Goal: Communication & Community: Answer question/provide support

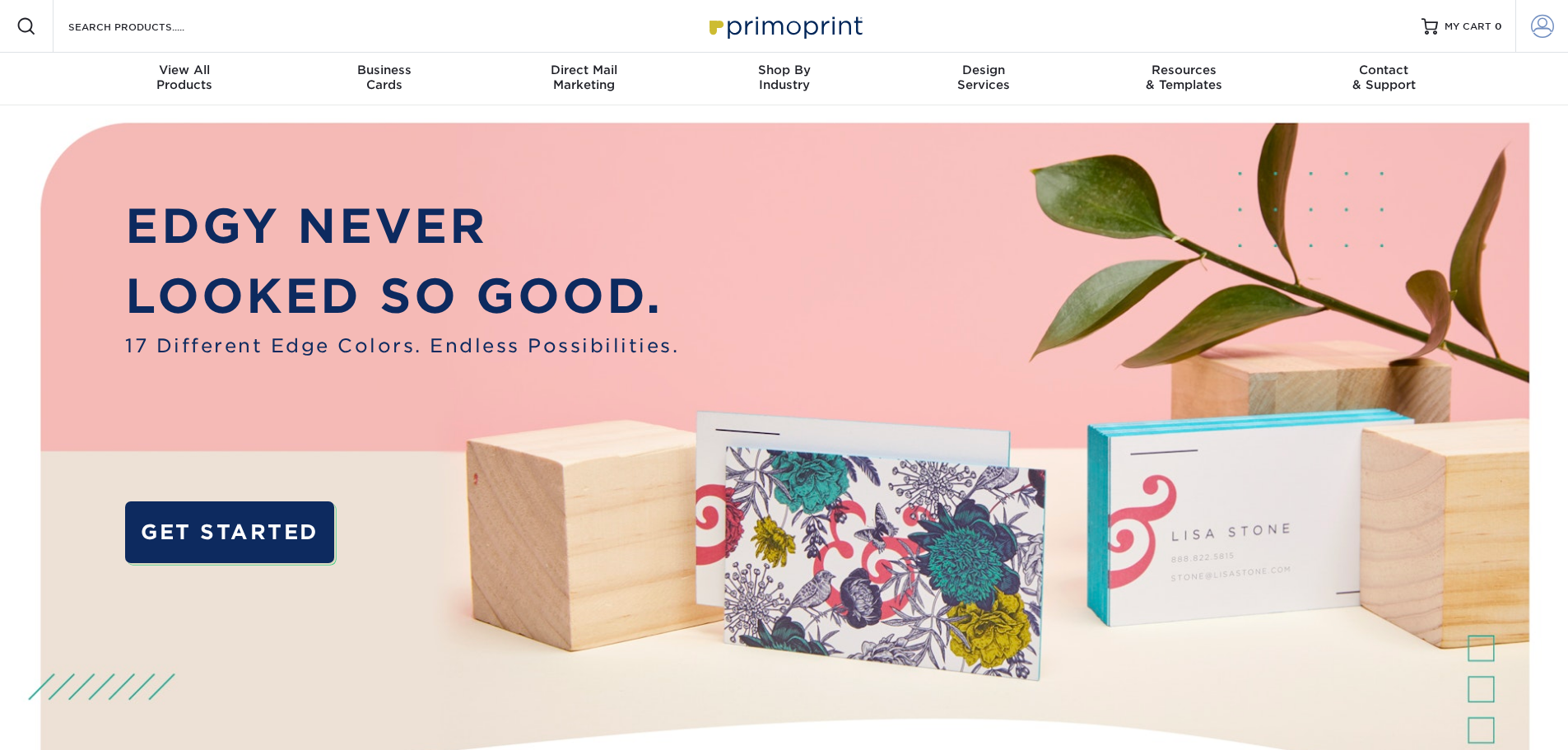
click at [1542, 26] on span at bounding box center [1542, 25] width 23 height 23
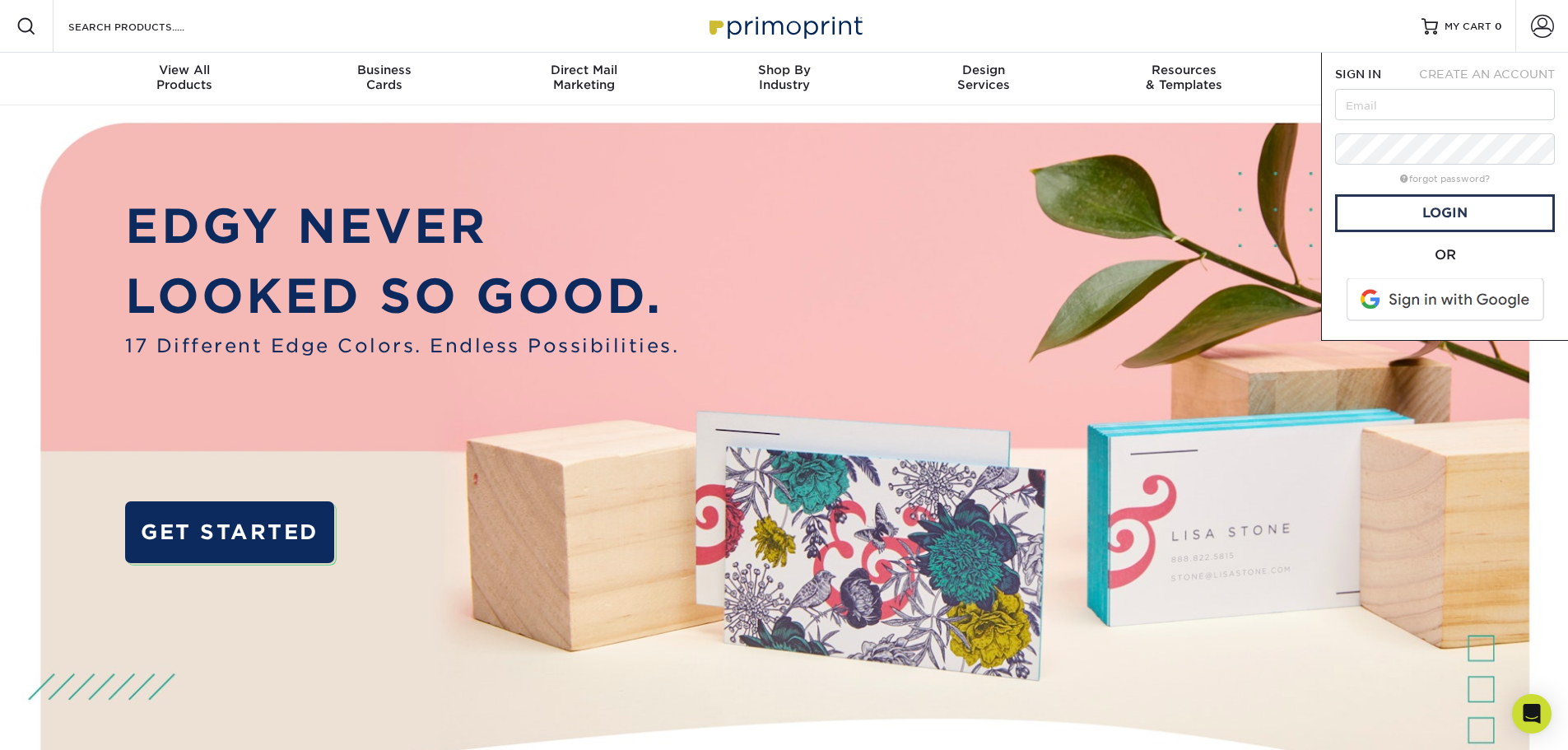
click at [1447, 295] on span at bounding box center [1446, 299] width 210 height 43
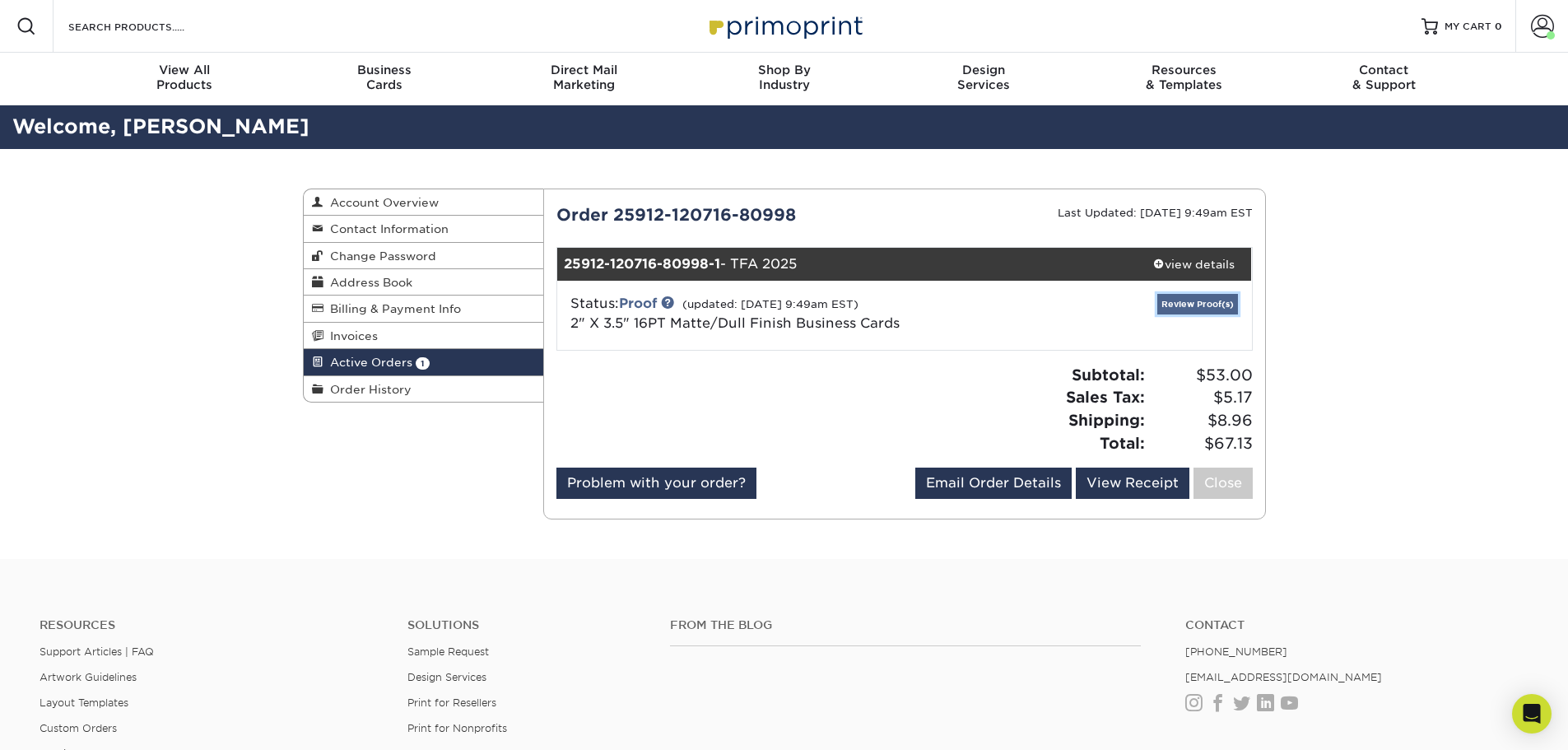
click at [1192, 305] on link "Review Proof(s)" at bounding box center [1197, 304] width 81 height 21
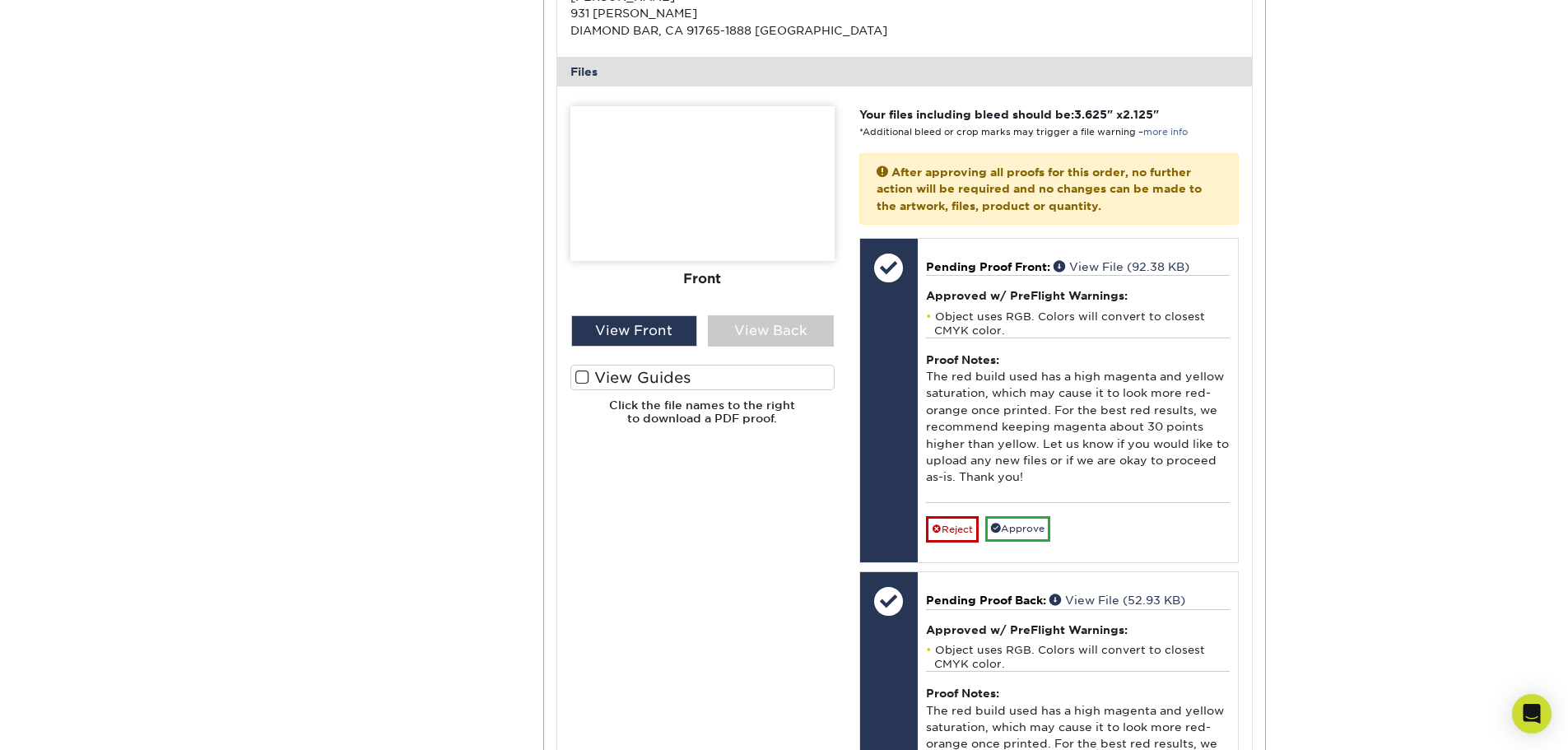
scroll to position [576, 0]
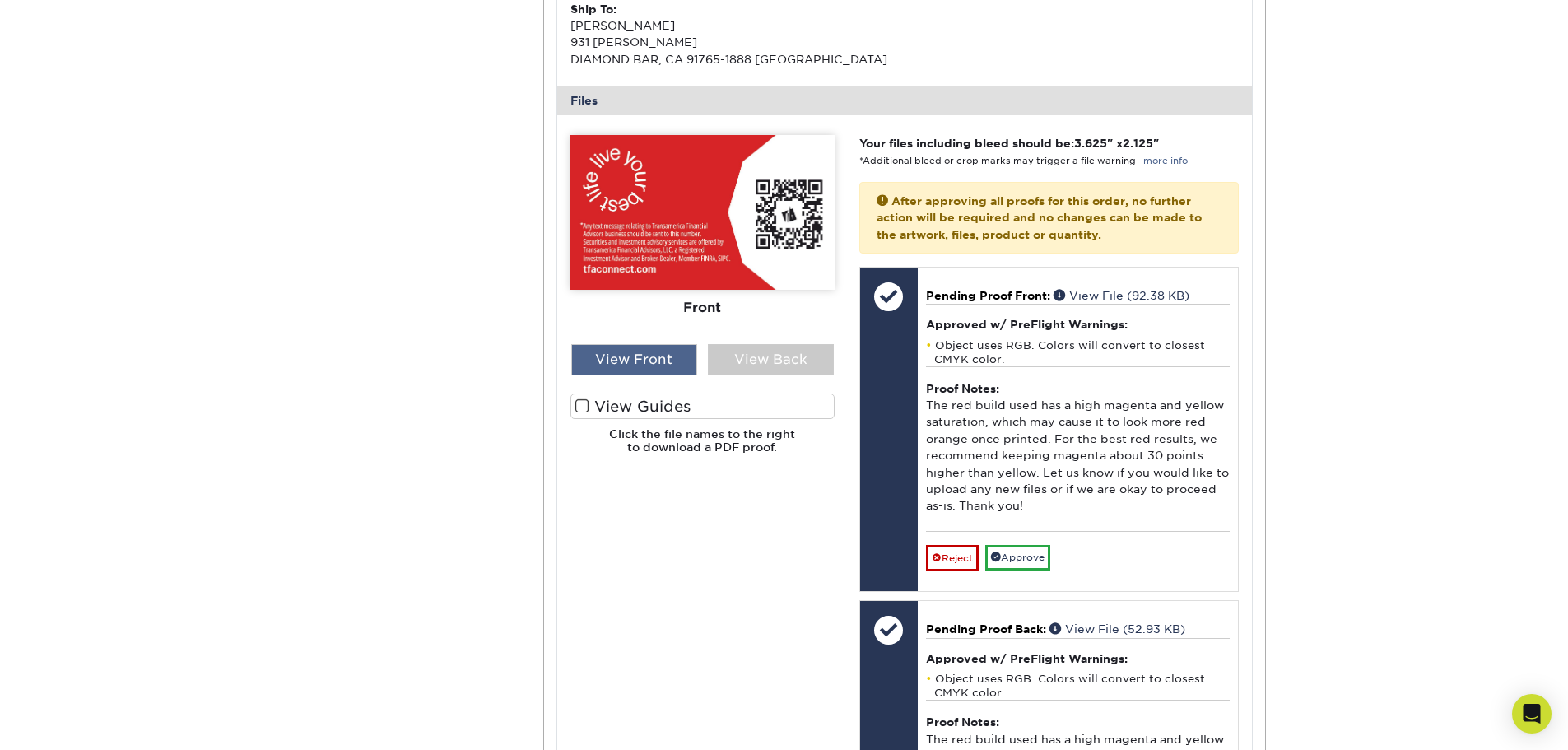
click at [656, 352] on div "View Front" at bounding box center [634, 360] width 126 height 31
click at [656, 359] on div "View Front" at bounding box center [634, 360] width 126 height 31
click at [774, 357] on div "View Back" at bounding box center [770, 360] width 126 height 31
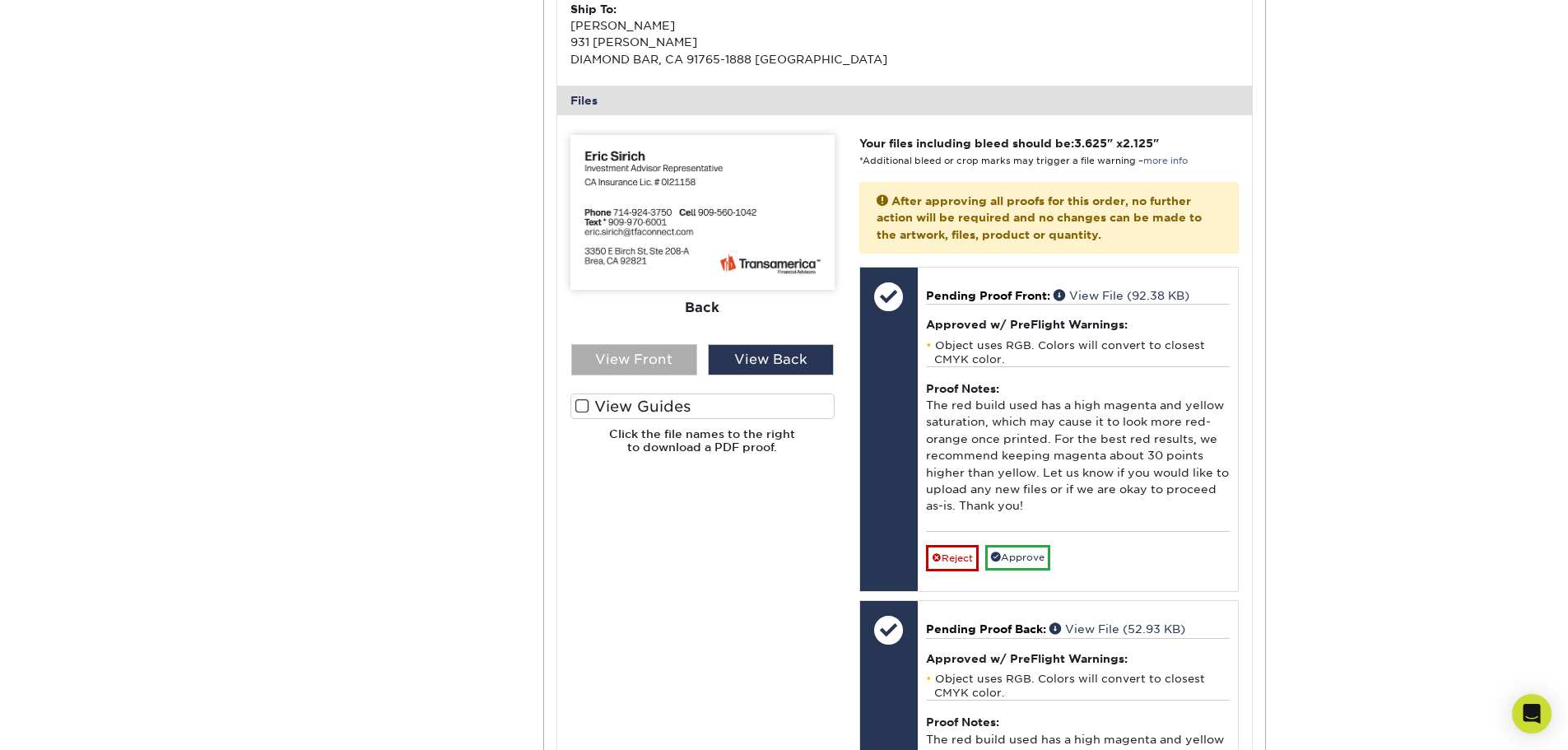
click at [669, 356] on div "View Front" at bounding box center [634, 360] width 126 height 31
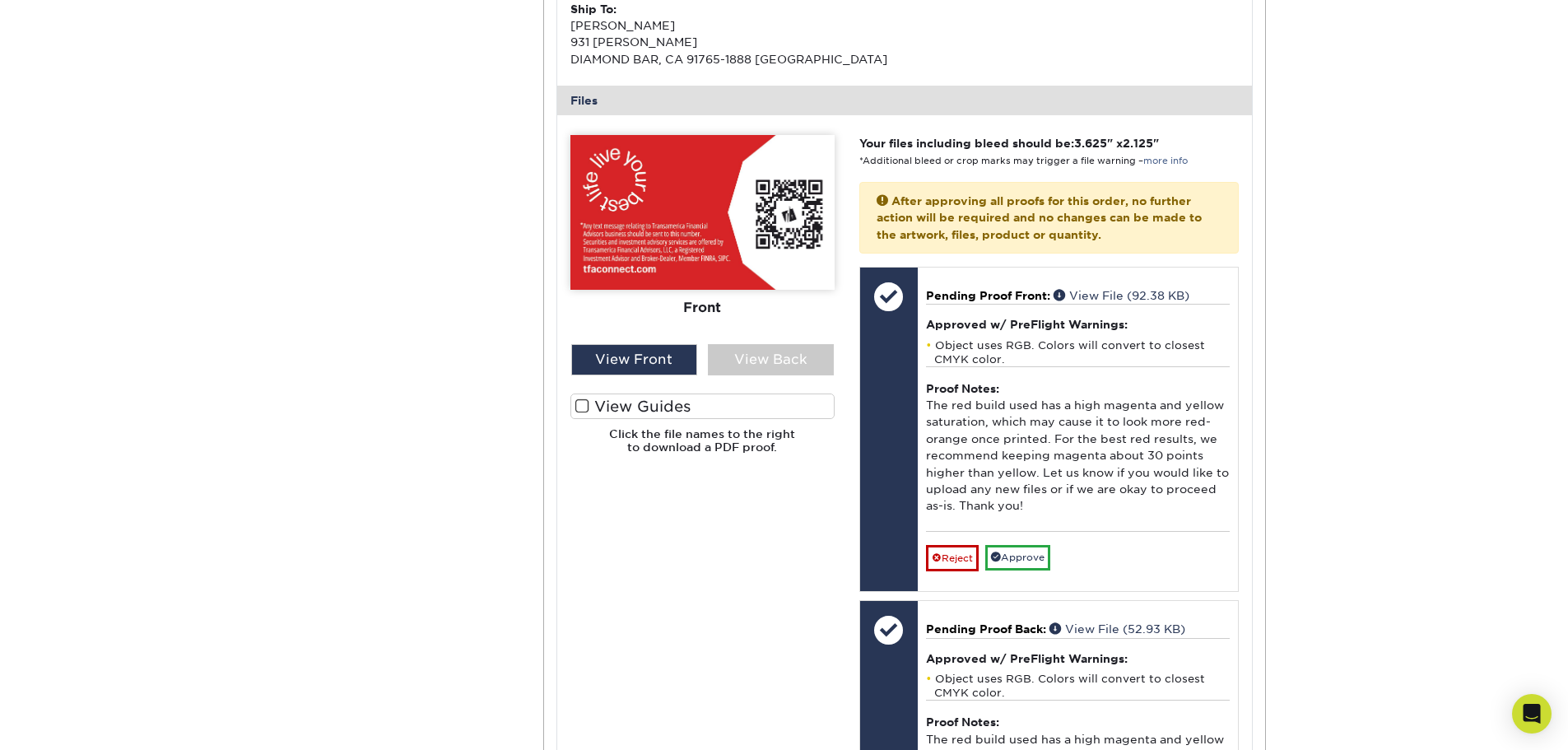
click at [680, 261] on img at bounding box center [702, 212] width 264 height 154
click at [749, 351] on div "View Back" at bounding box center [770, 360] width 126 height 31
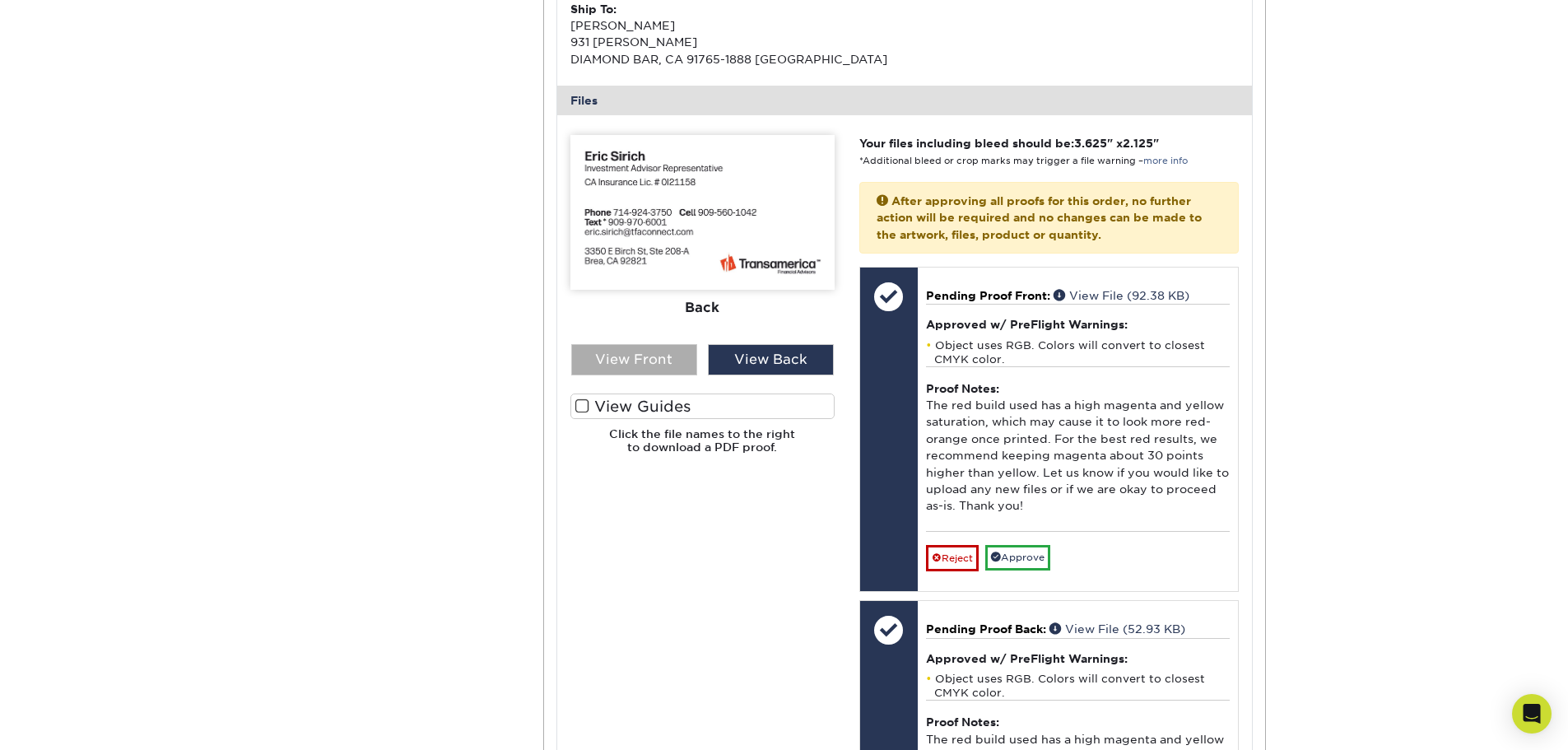
click at [656, 360] on div "View Front" at bounding box center [634, 360] width 126 height 31
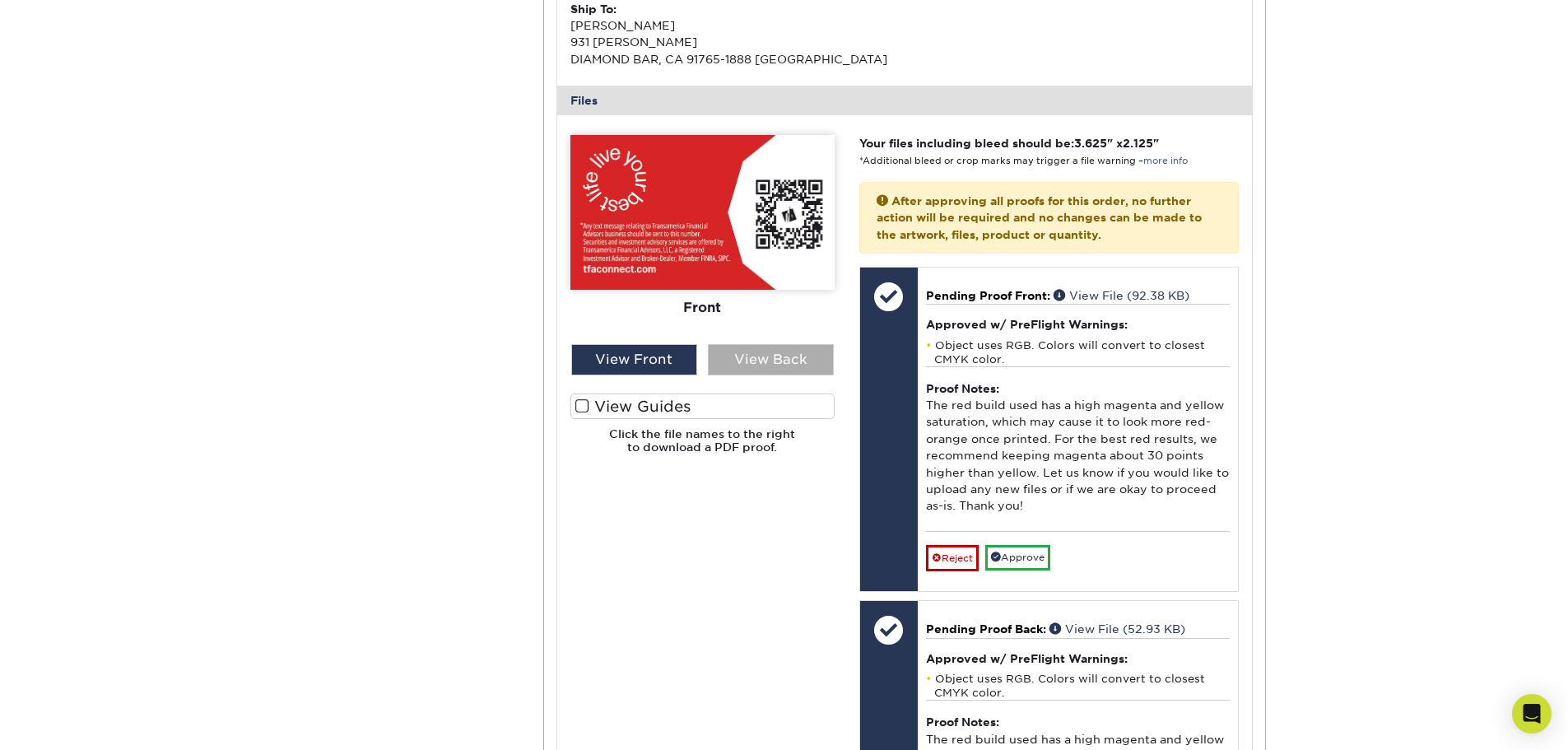
click at [768, 360] on div "View Back" at bounding box center [770, 360] width 126 height 31
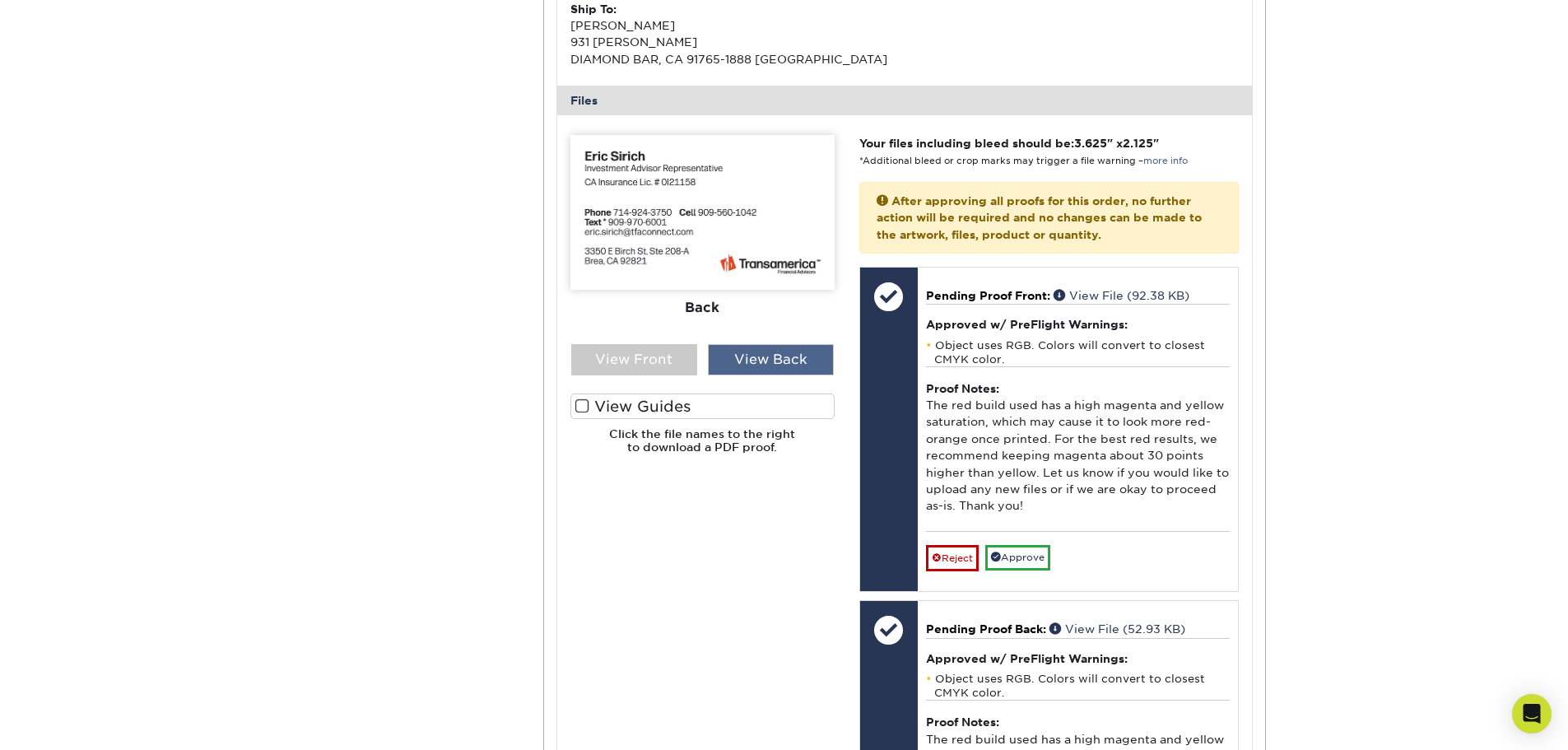
click at [768, 357] on div "View Back" at bounding box center [770, 360] width 126 height 31
click at [638, 352] on div "View Front" at bounding box center [634, 360] width 126 height 31
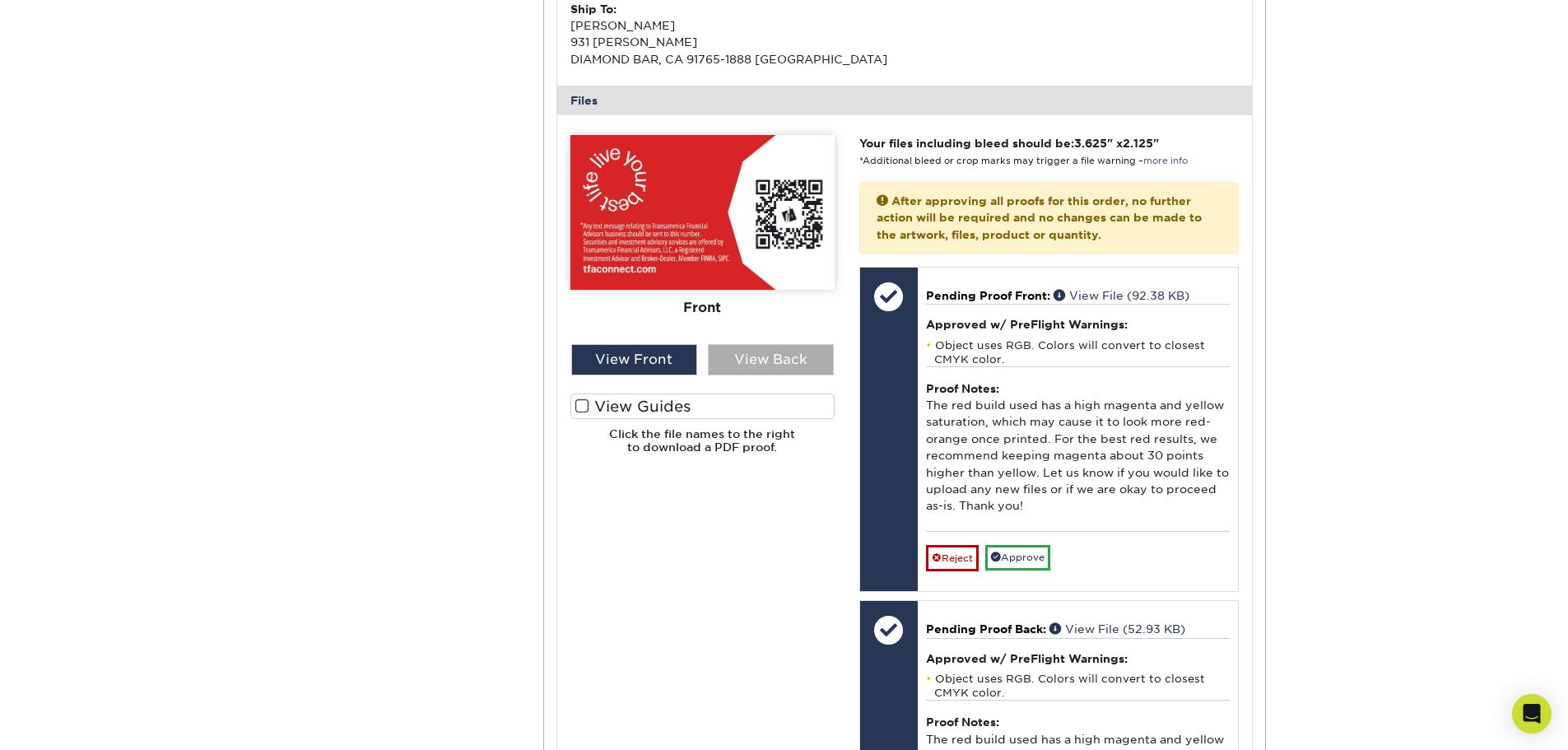
click at [749, 352] on div "View Back" at bounding box center [770, 360] width 126 height 31
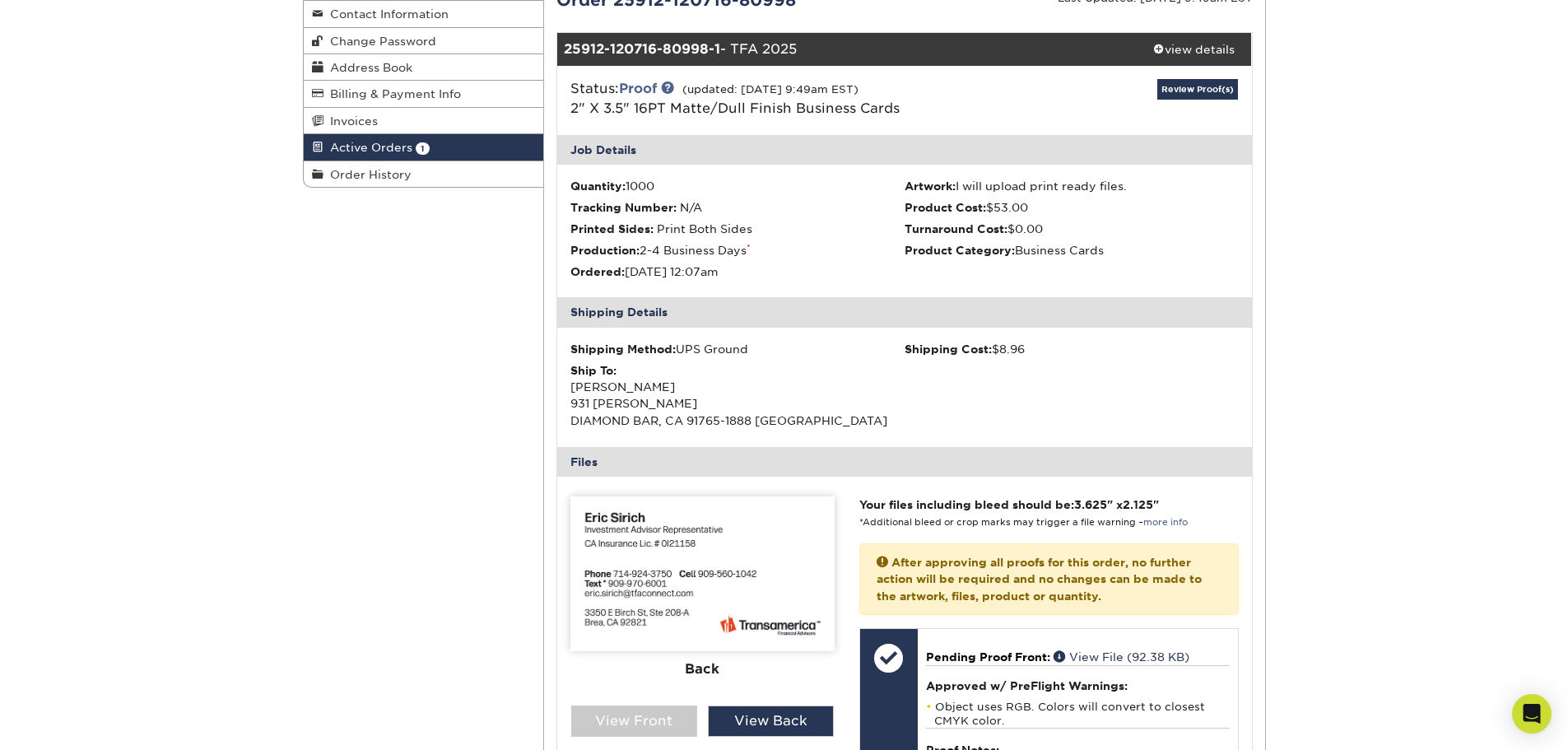
scroll to position [0, 0]
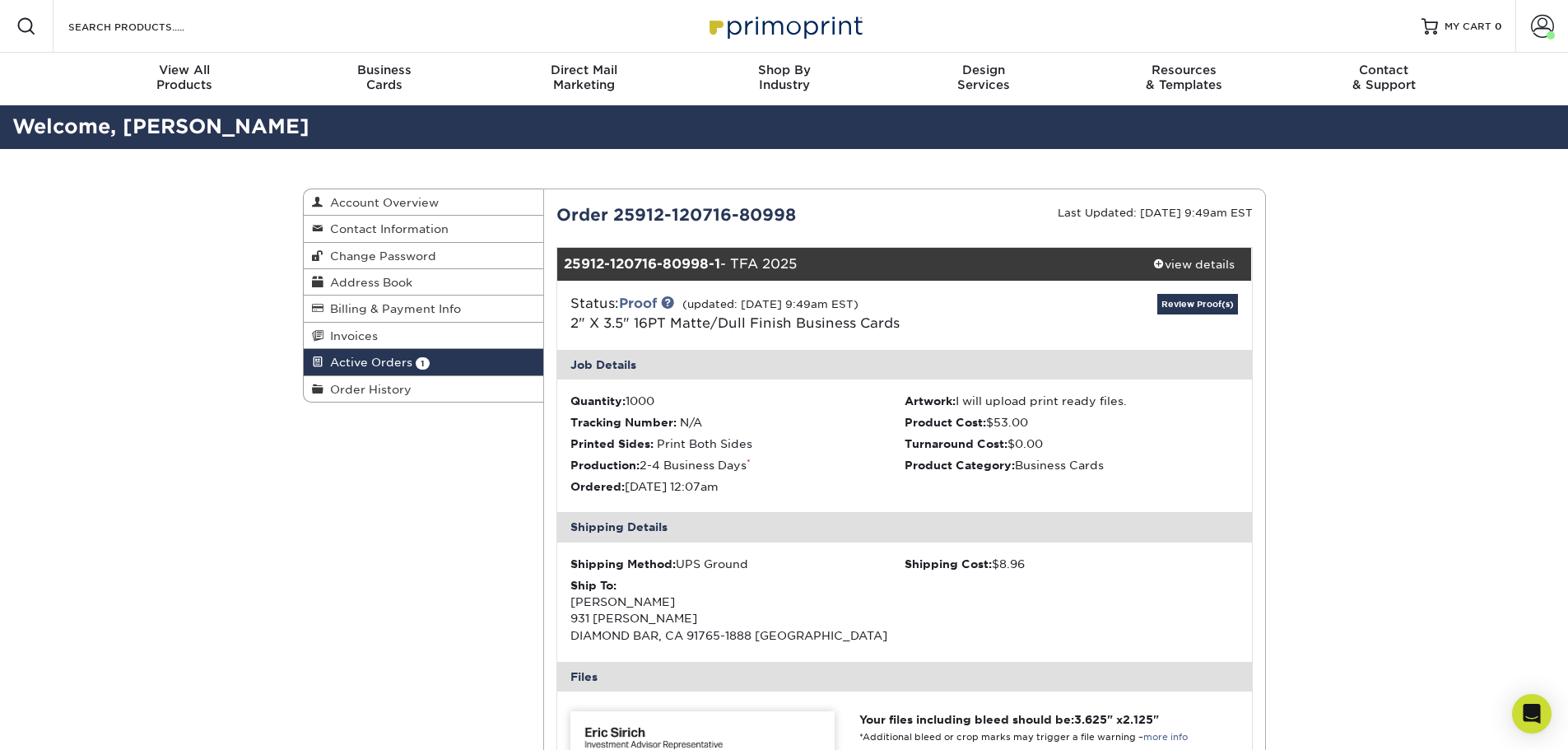
click at [630, 213] on div "Order 25912-120716-80998" at bounding box center [724, 214] width 361 height 25
click at [582, 214] on div "Order 25912-120716-80998" at bounding box center [724, 214] width 361 height 25
drag, startPoint x: 582, startPoint y: 214, endPoint x: 745, endPoint y: 209, distance: 163.1
click at [745, 209] on div "Order 25912-120716-80998" at bounding box center [724, 214] width 361 height 25
copy div "Order 25912-120716-80998"
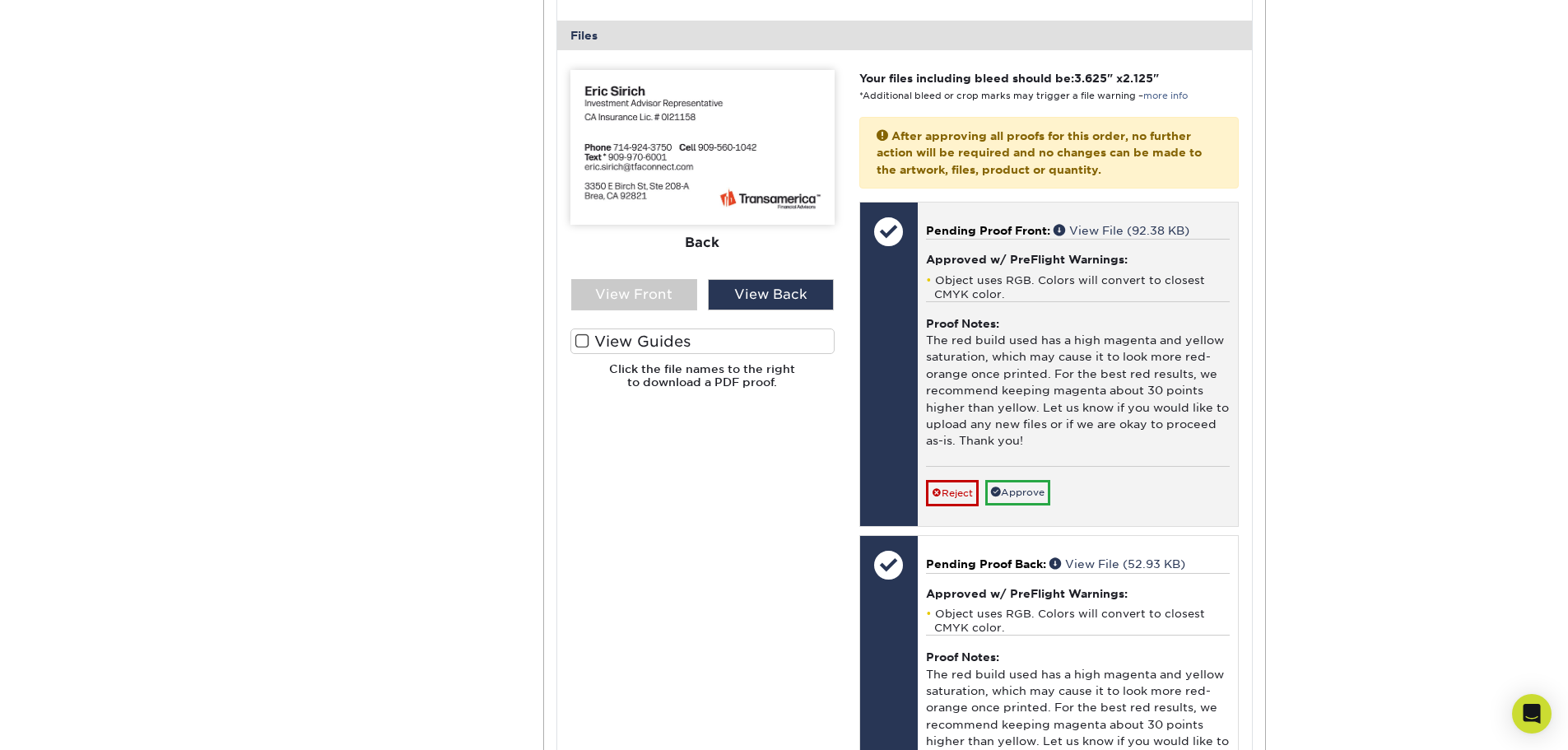
scroll to position [741, 0]
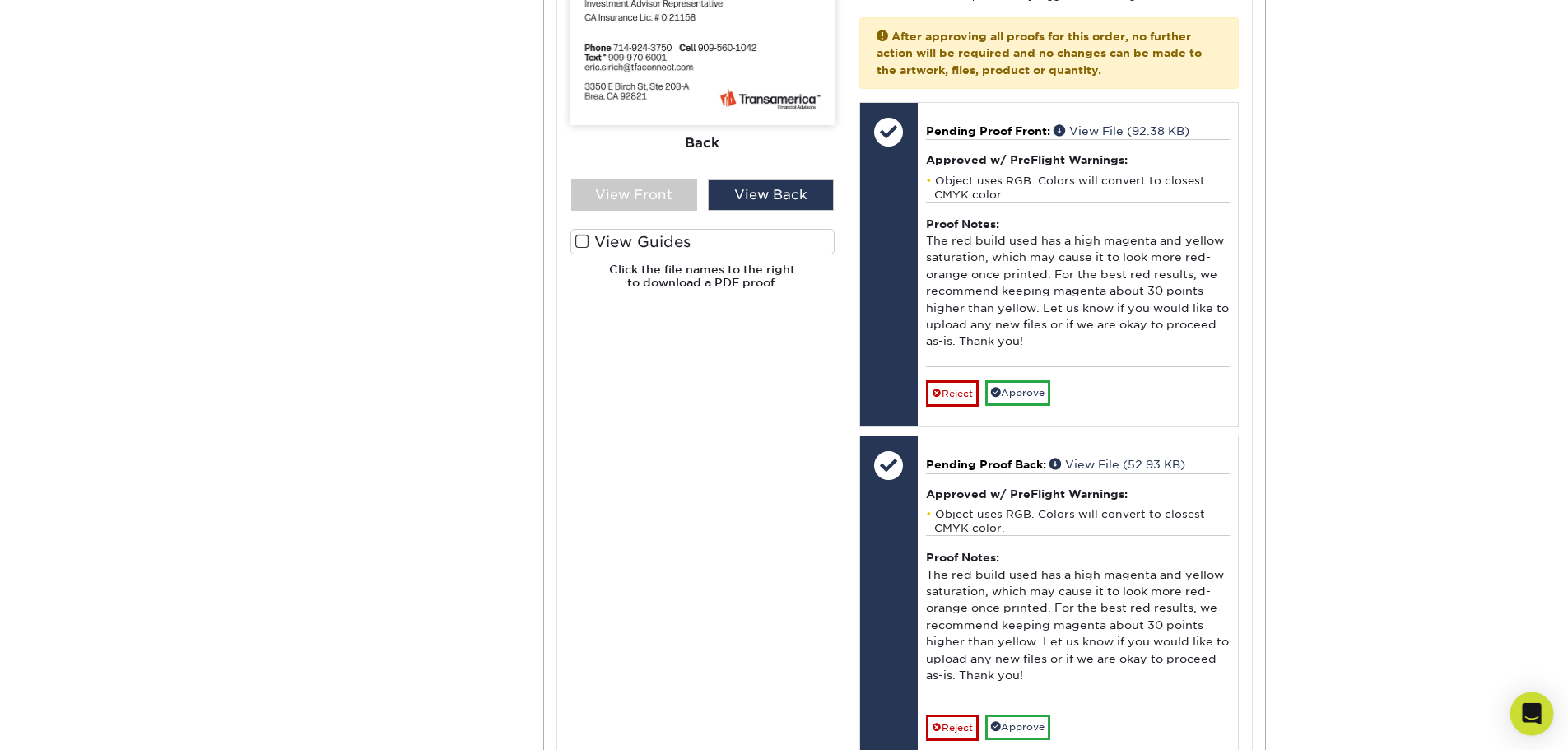
click at [1528, 712] on icon "Open Intercom Messenger" at bounding box center [1532, 714] width 19 height 22
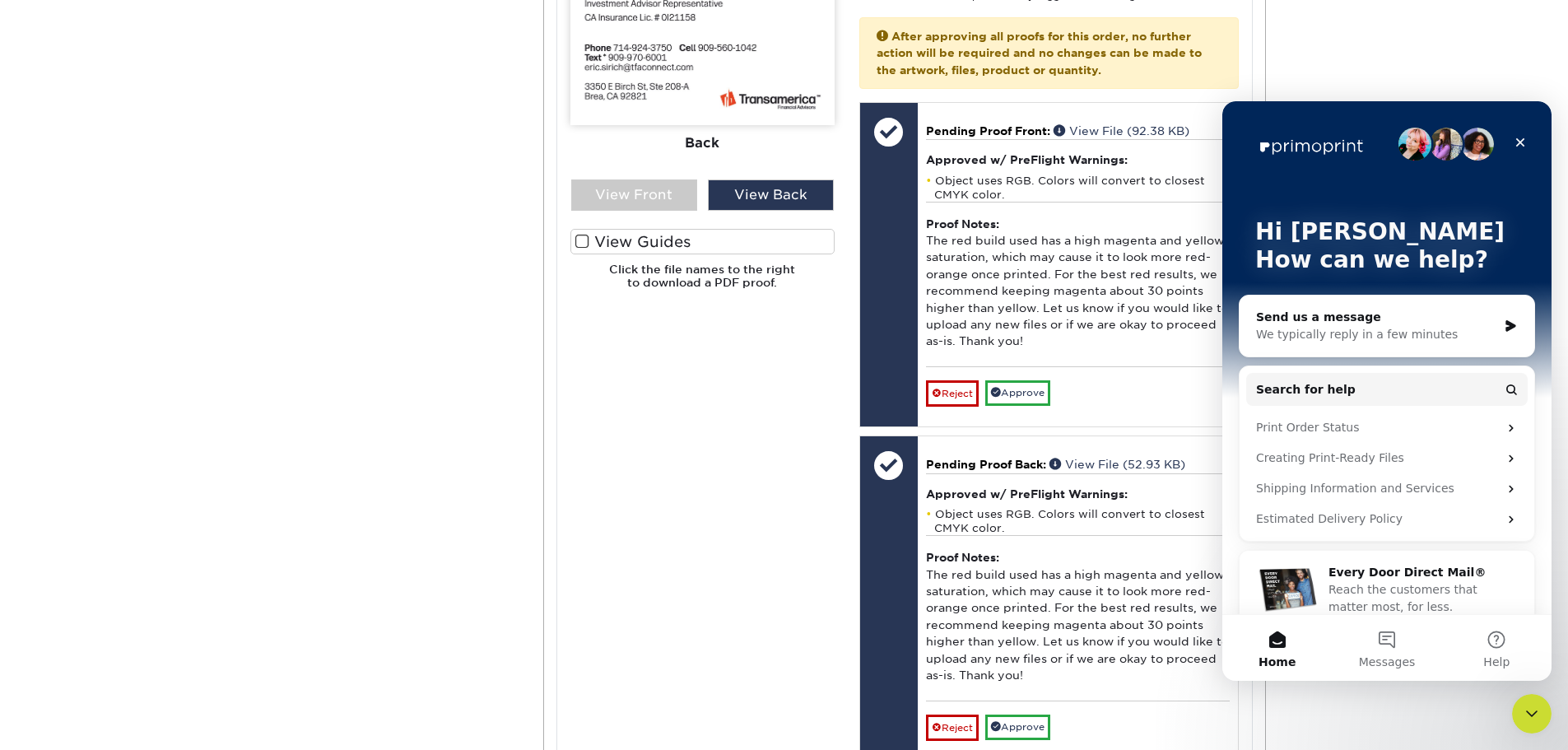
scroll to position [0, 0]
click at [1373, 643] on button "Messages" at bounding box center [1386, 647] width 110 height 65
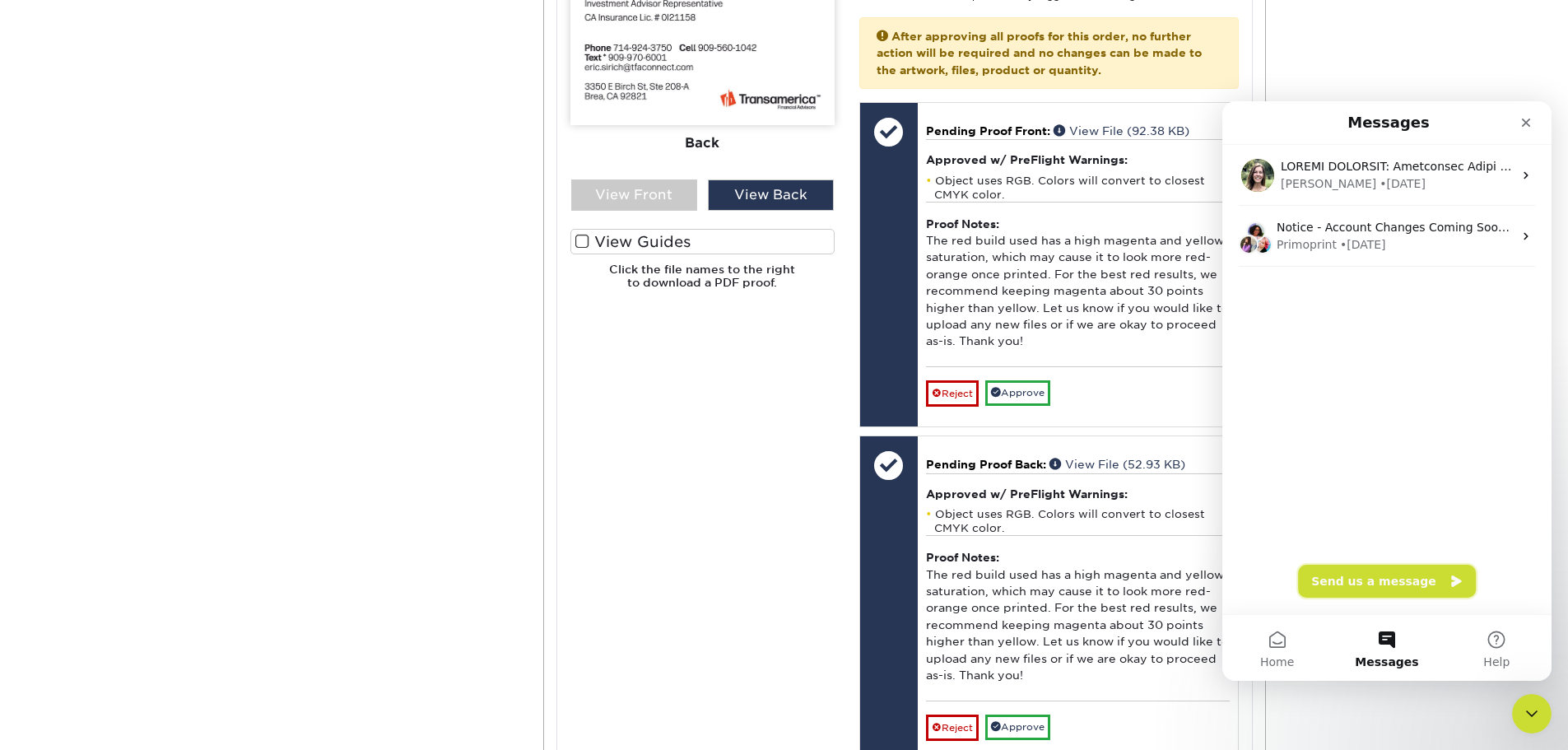
click at [1394, 578] on button "Send us a message" at bounding box center [1387, 581] width 178 height 33
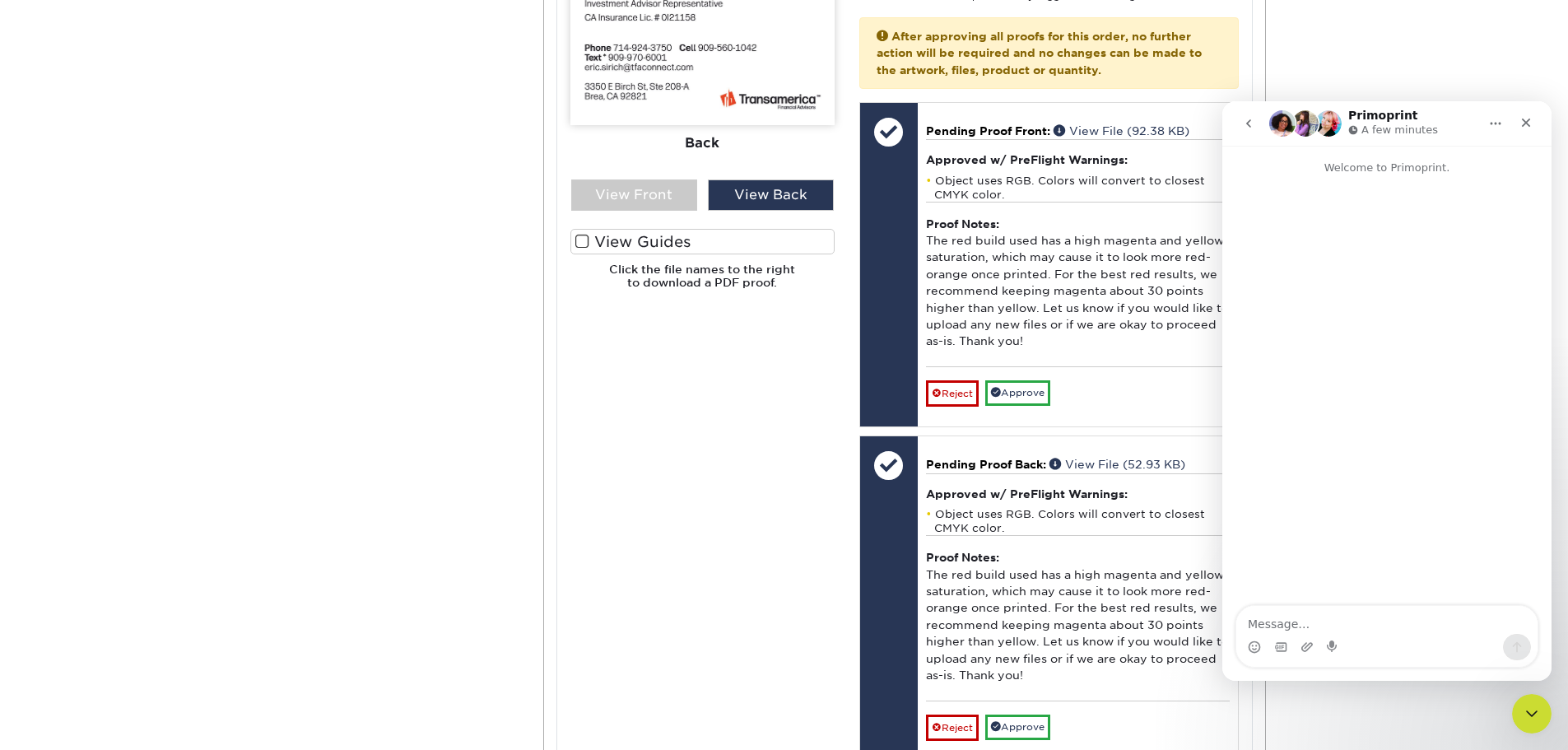
click at [1368, 618] on textarea "Message…" at bounding box center [1387, 619] width 302 height 28
type textarea "H"
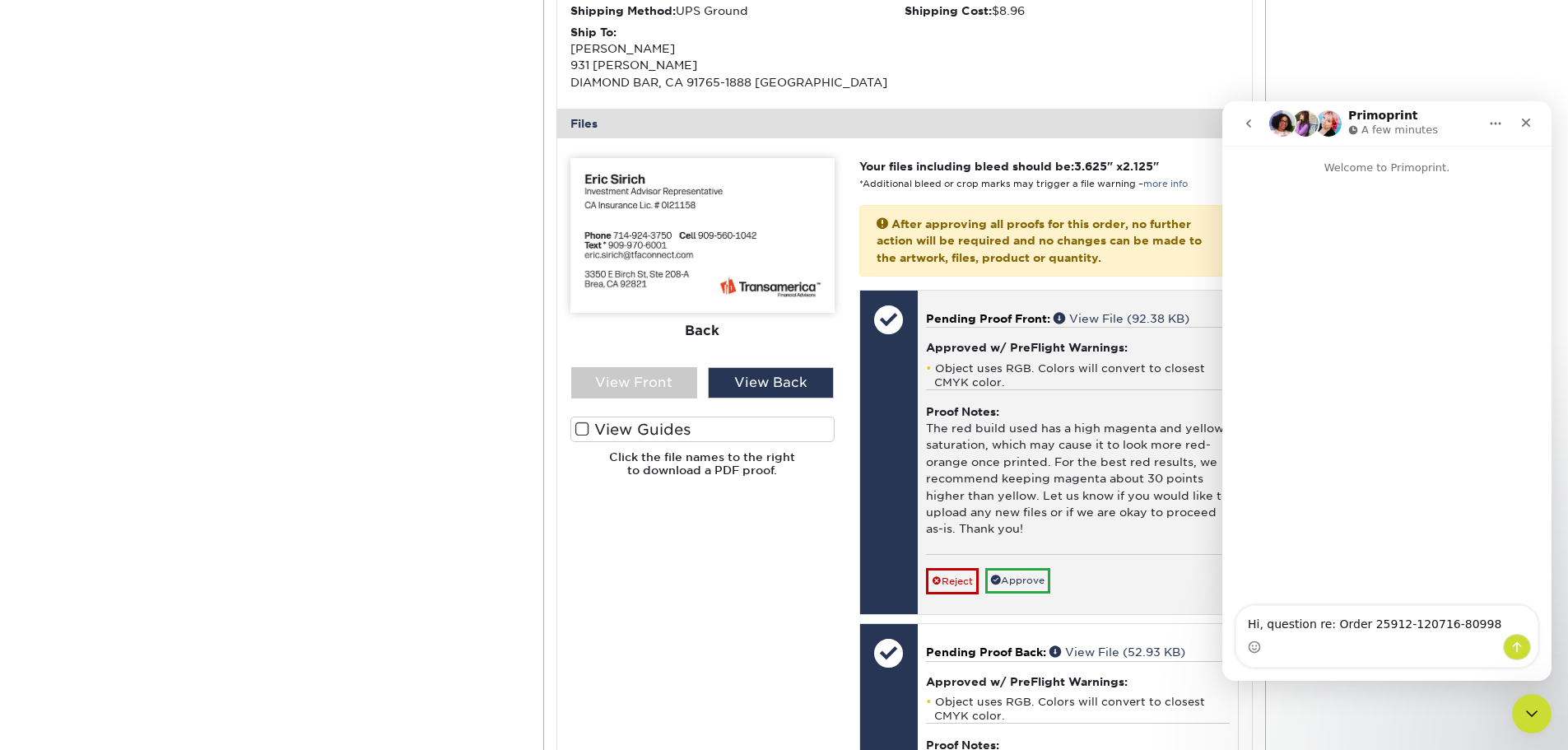
scroll to position [494, 0]
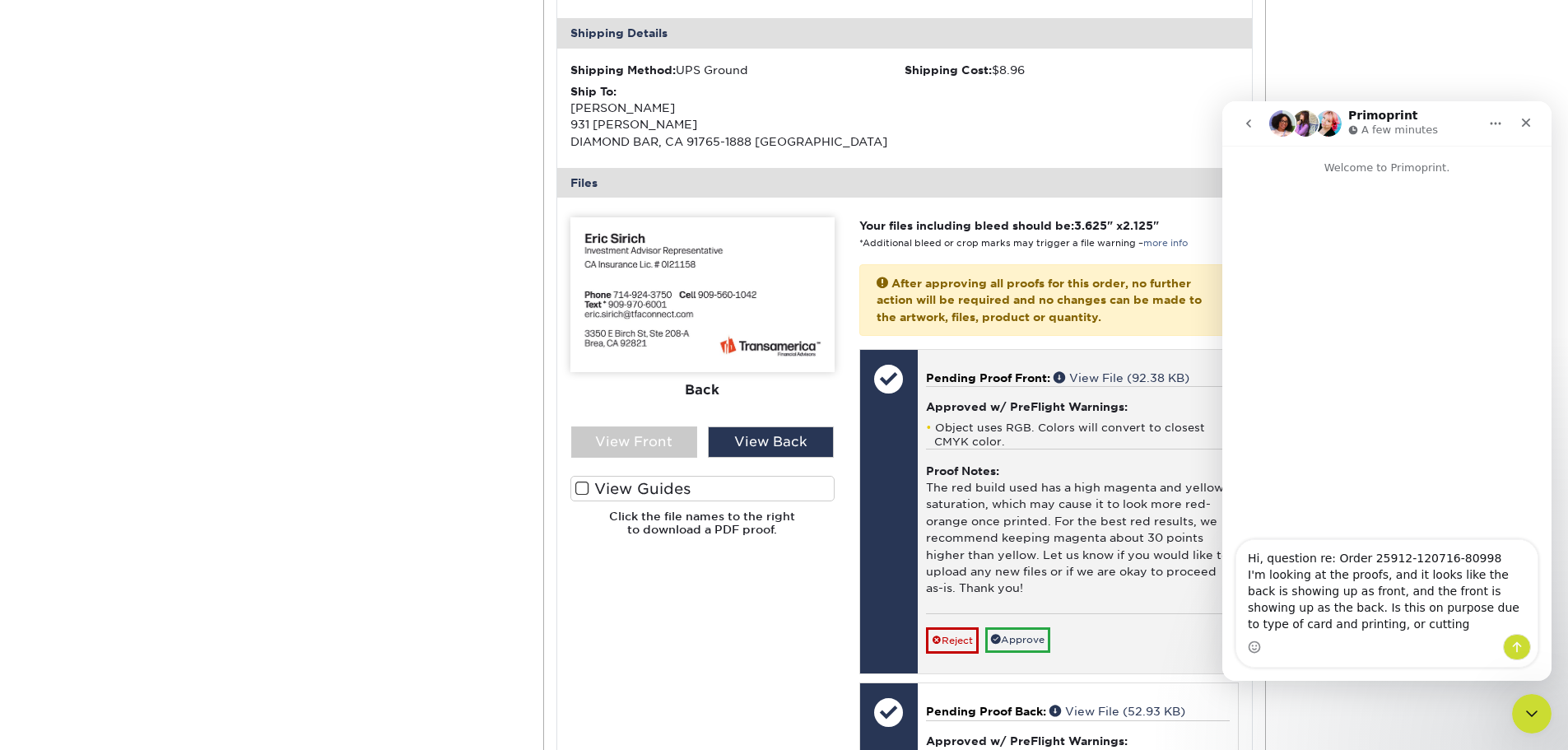
type textarea "Hi, question re: Order 25912-120716-80998 I'm looking at the proofs, and it loo…"
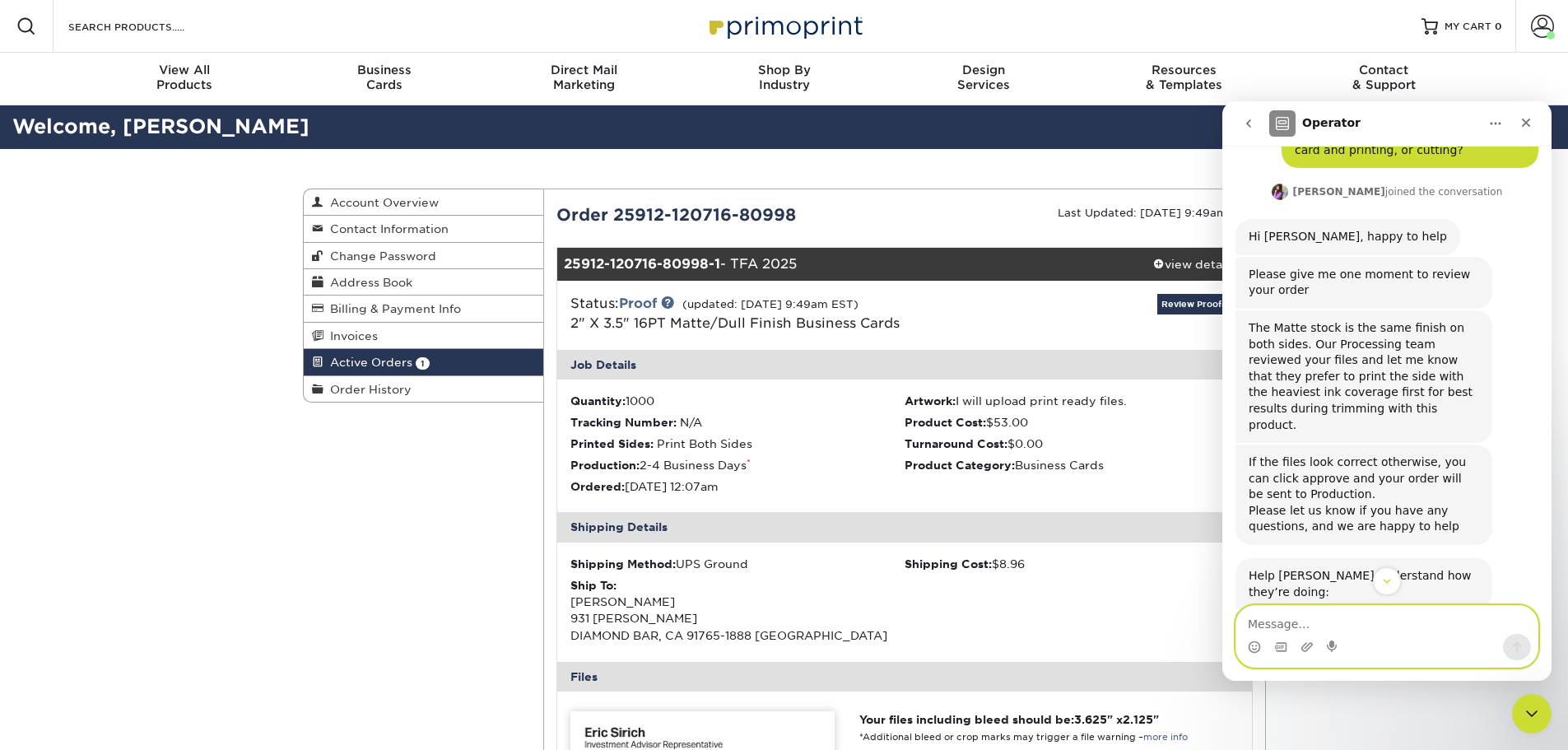
scroll to position [164, 0]
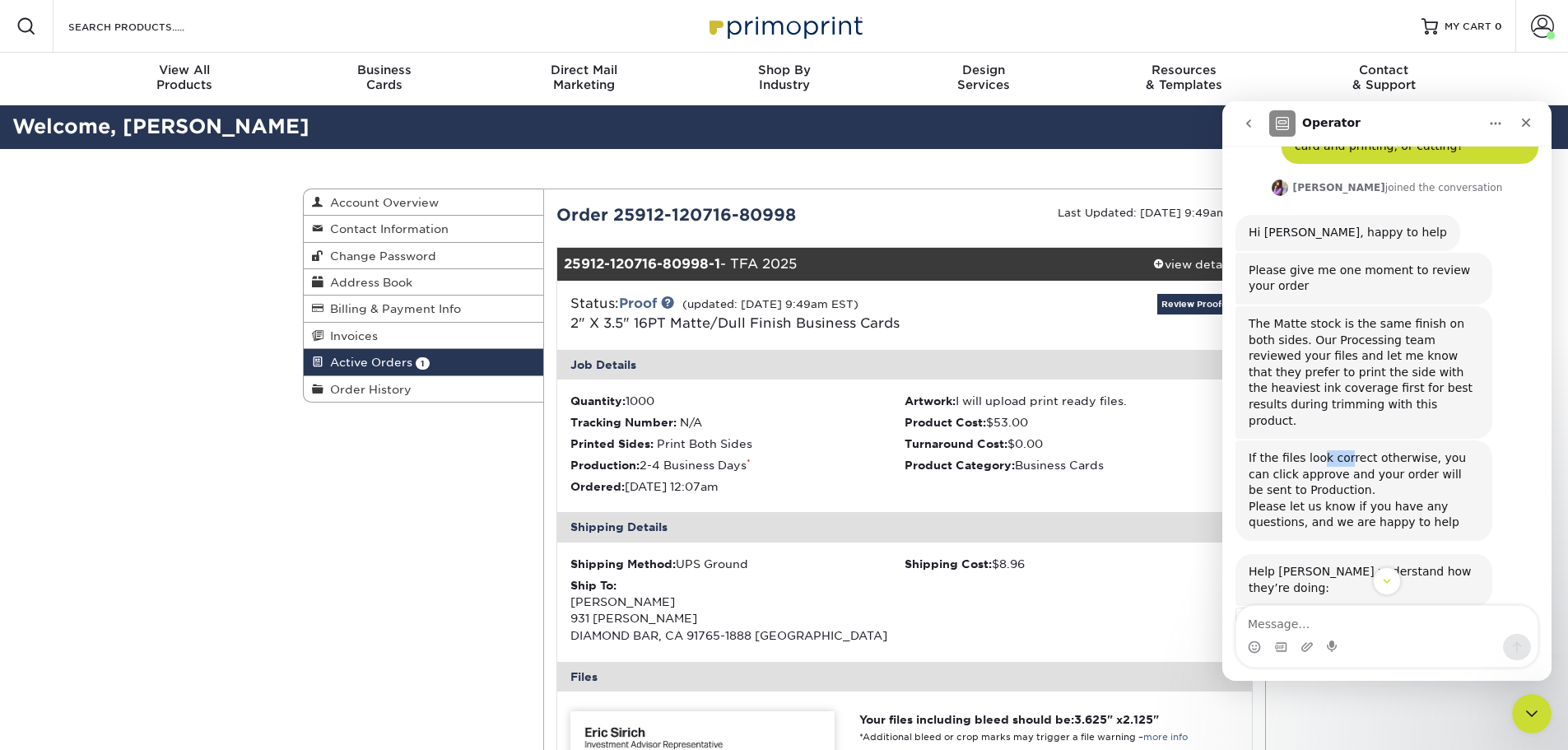
drag, startPoint x: 1320, startPoint y: 406, endPoint x: 1343, endPoint y: 409, distance: 23.2
click at [1343, 450] on div "If the files look correct otherwise, you can click approve and your order will …" at bounding box center [1365, 474] width 231 height 48
click at [1342, 450] on div "If the files look correct otherwise, you can click approve and your order will …" at bounding box center [1365, 474] width 231 height 48
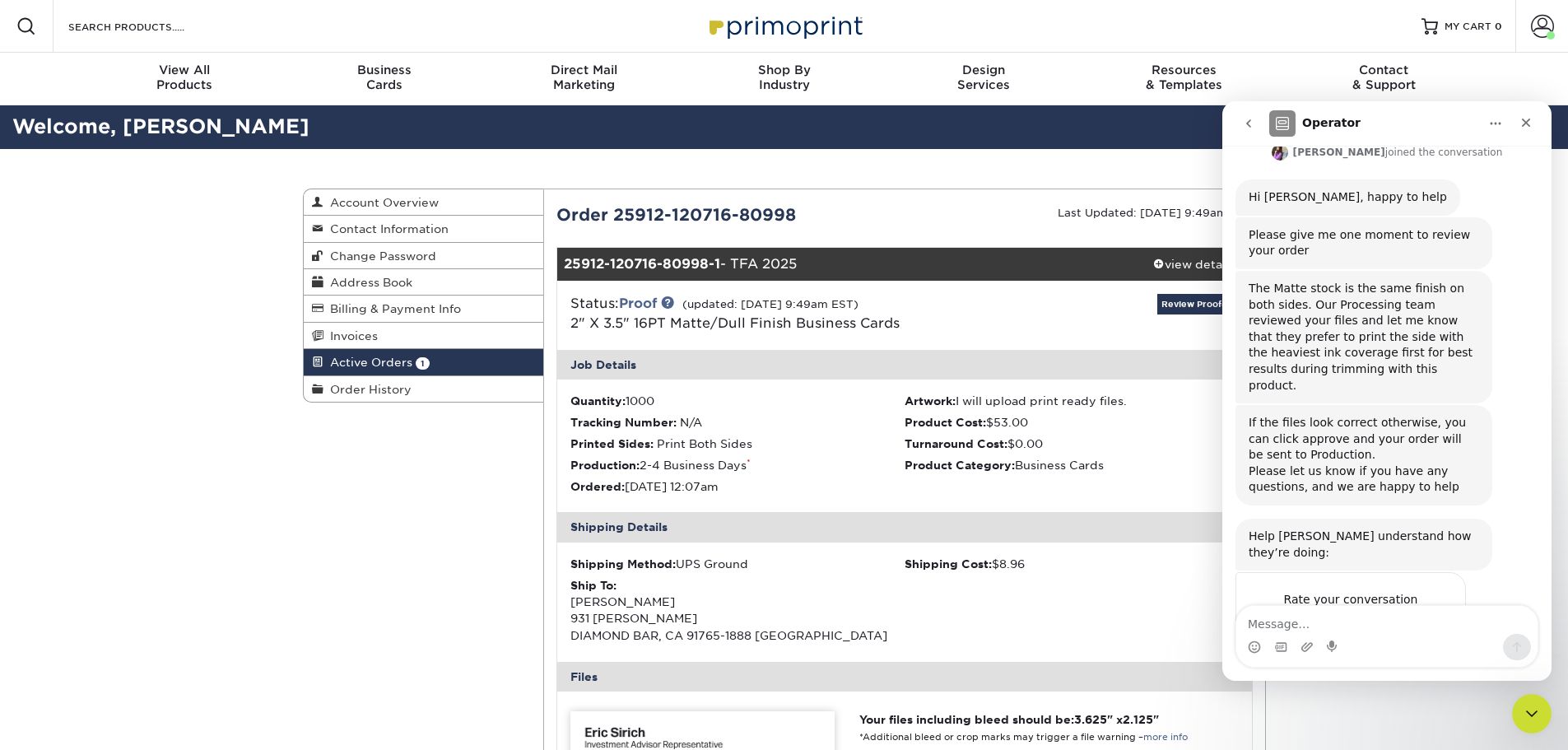
scroll to position [217, 0]
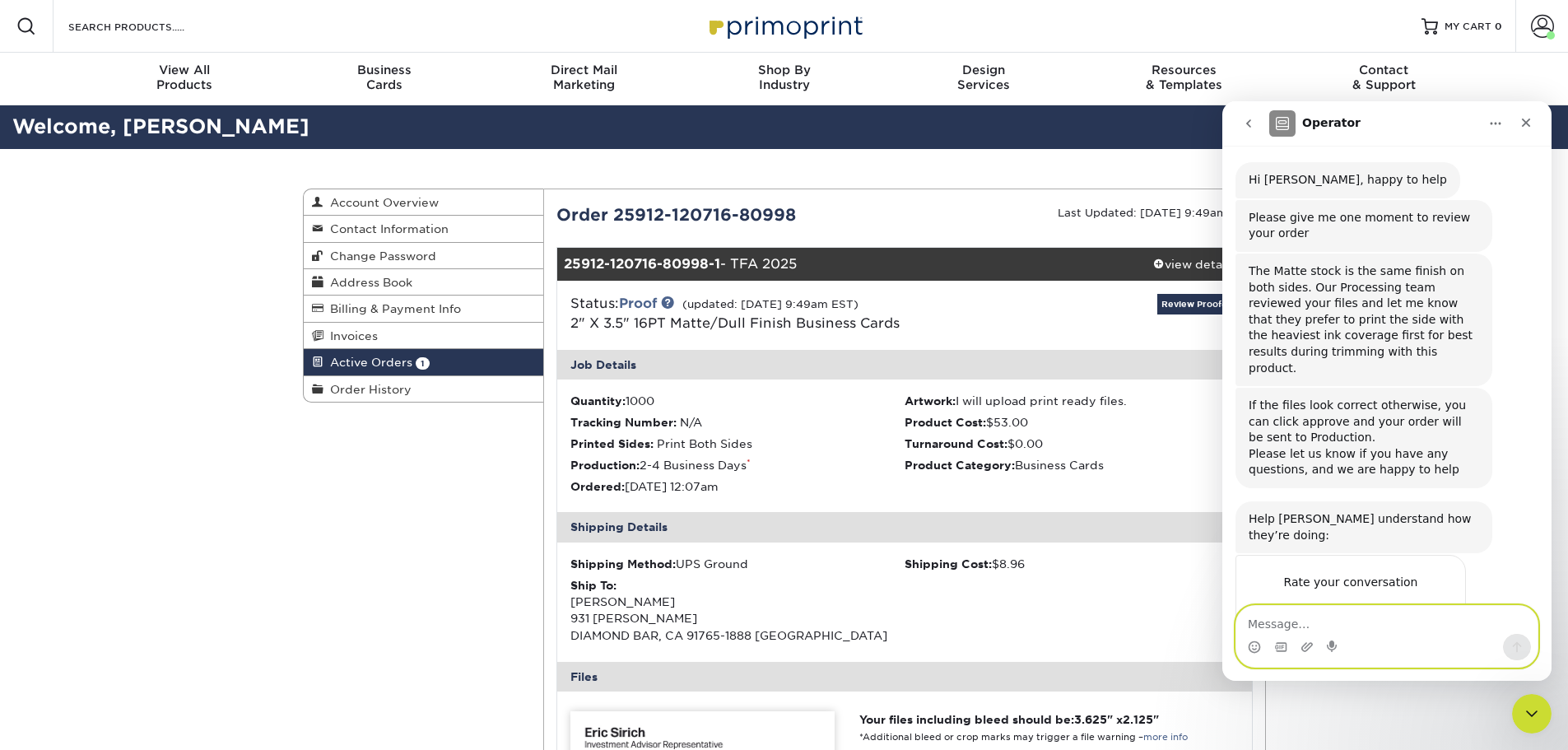
click at [1355, 622] on textarea "Message…" at bounding box center [1387, 619] width 302 height 28
type textarea "Thank you!"
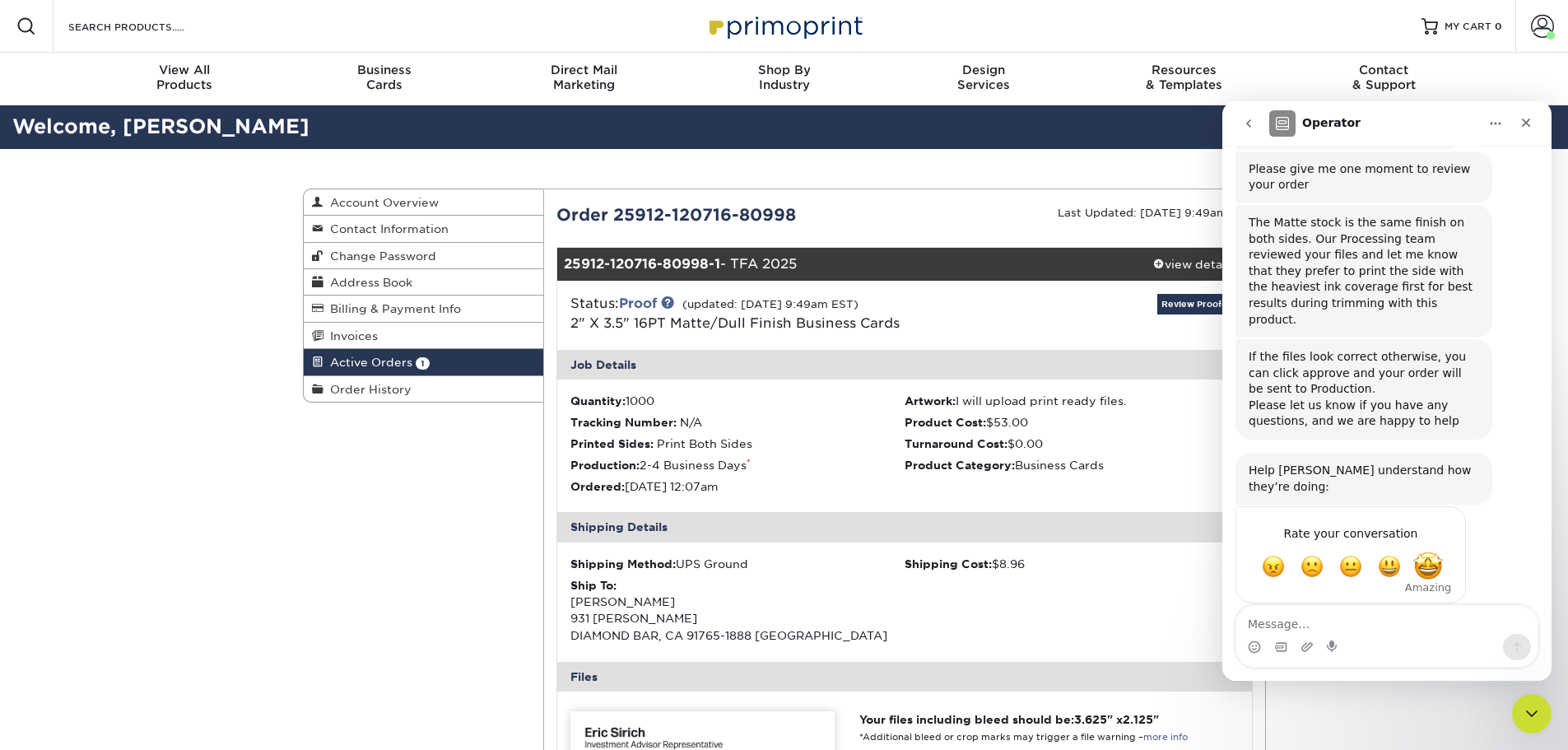
click at [1421, 551] on span "Amazing" at bounding box center [1428, 566] width 30 height 30
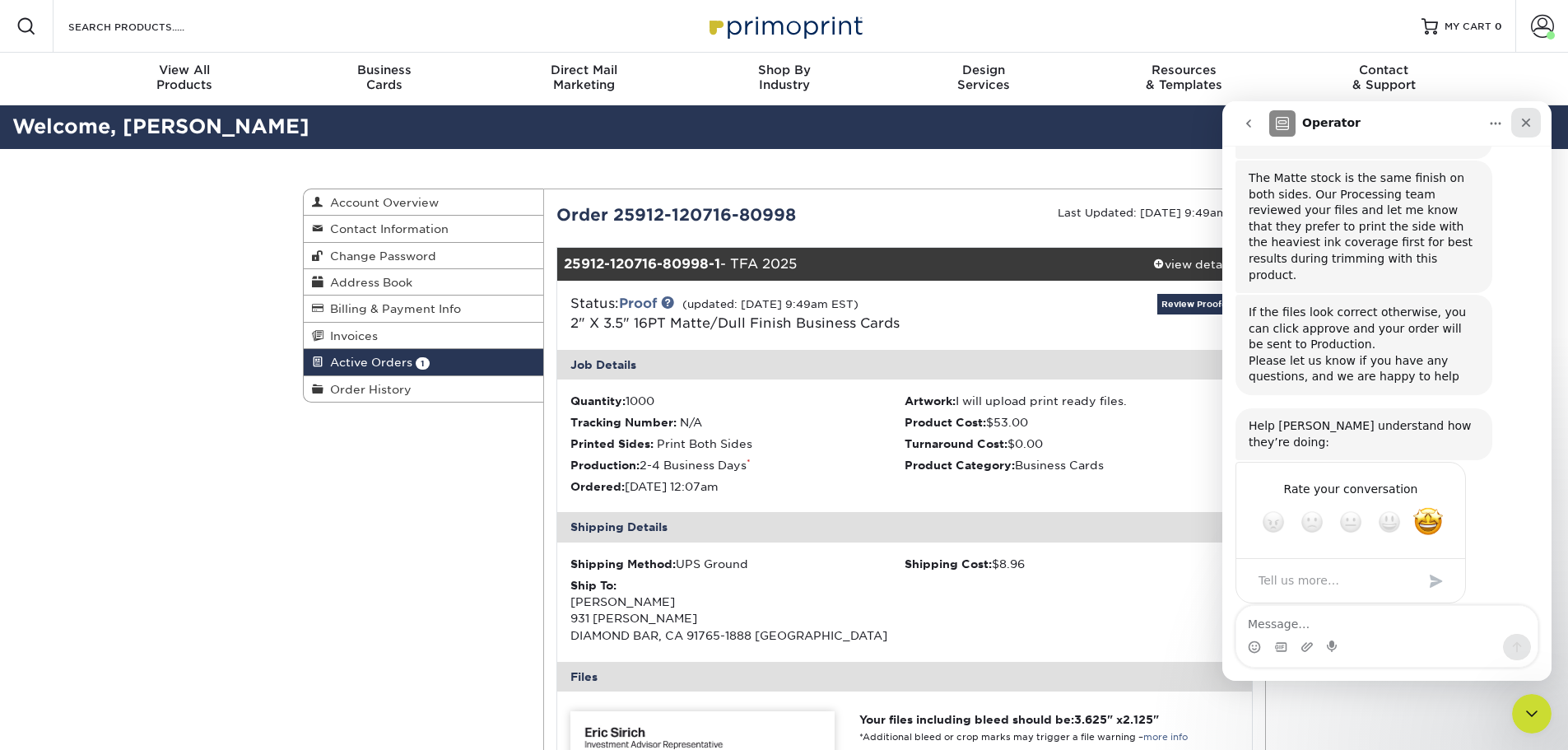
click at [1521, 123] on icon "Close" at bounding box center [1526, 123] width 13 height 13
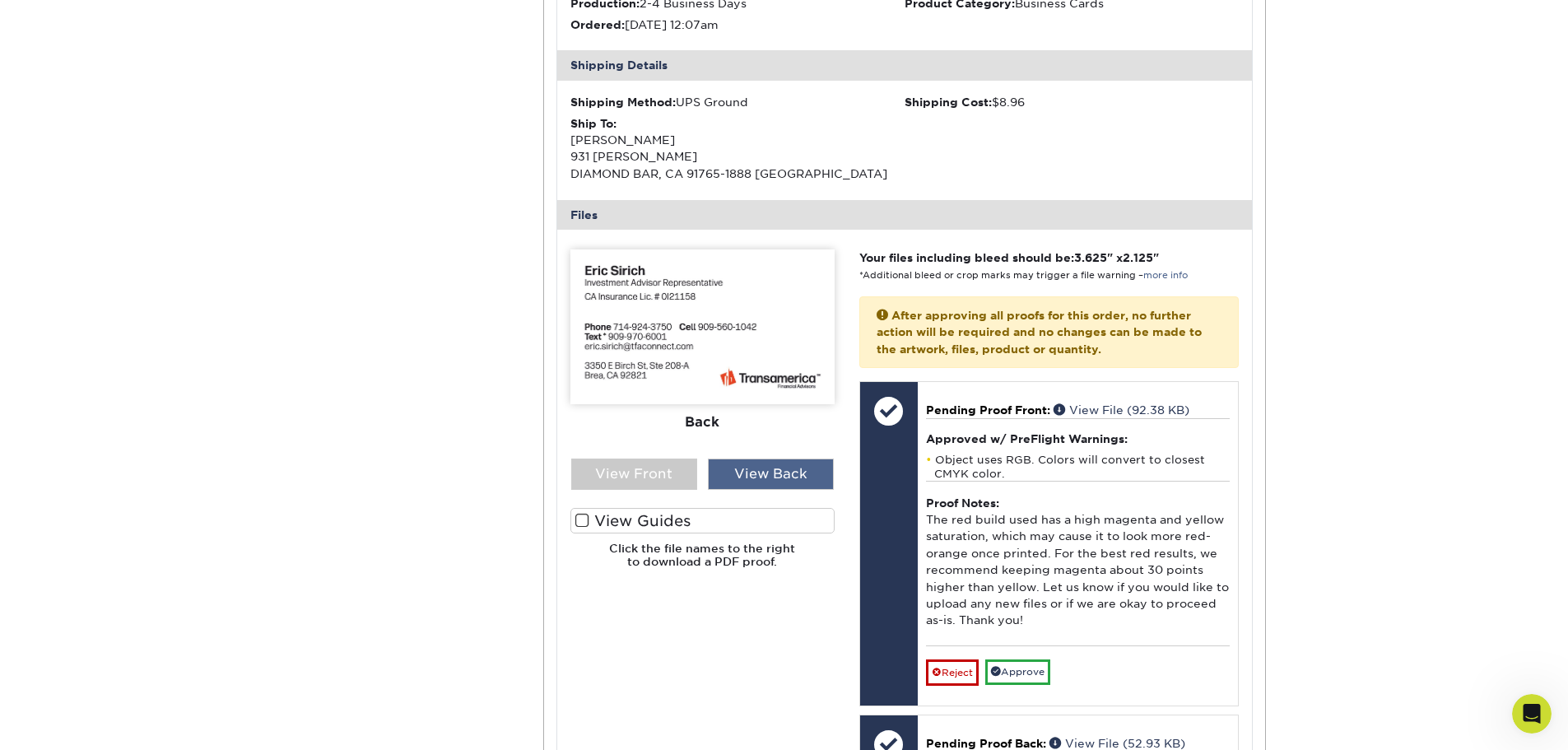
scroll to position [494, 0]
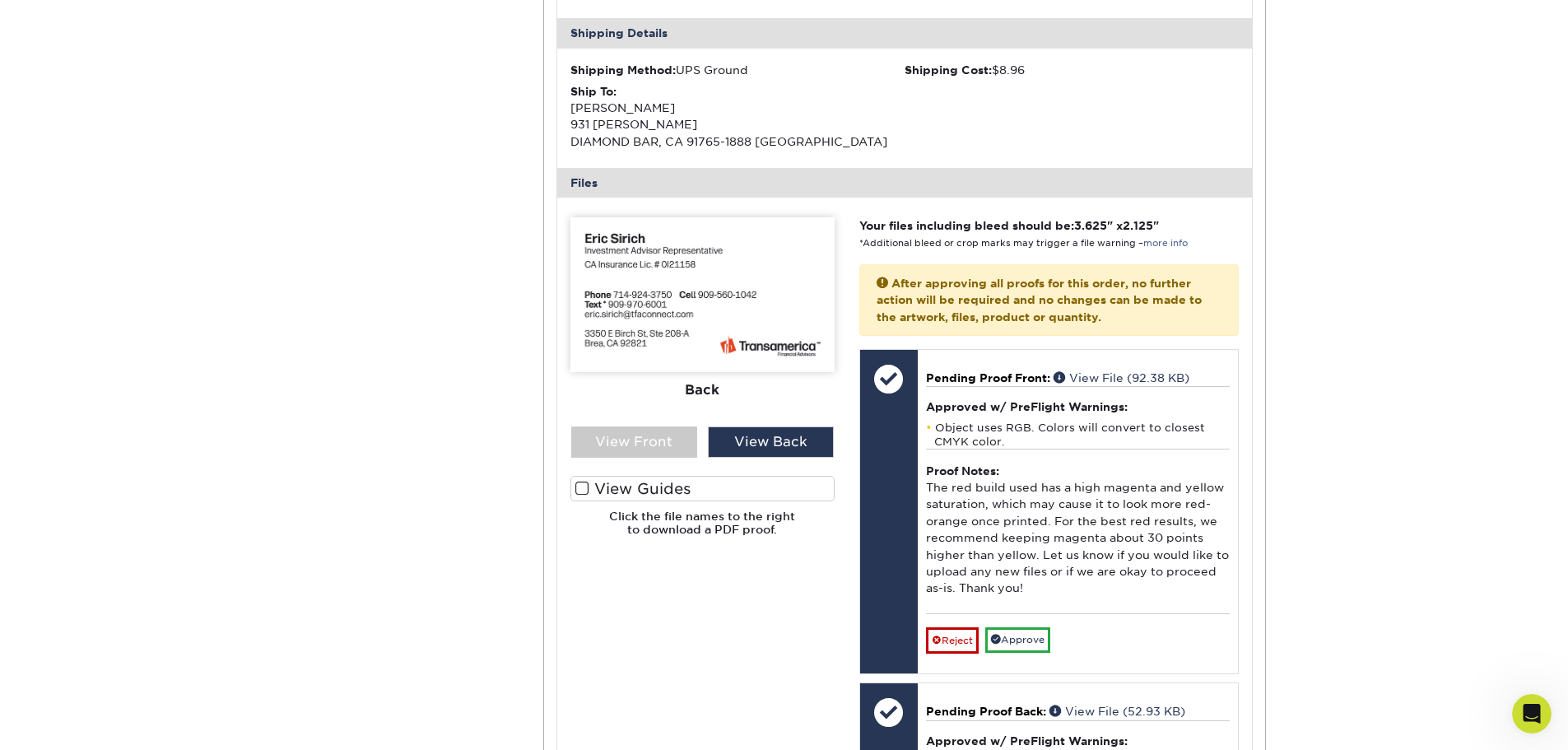
click at [668, 300] on img at bounding box center [702, 294] width 264 height 154
click at [734, 308] on img at bounding box center [702, 294] width 264 height 154
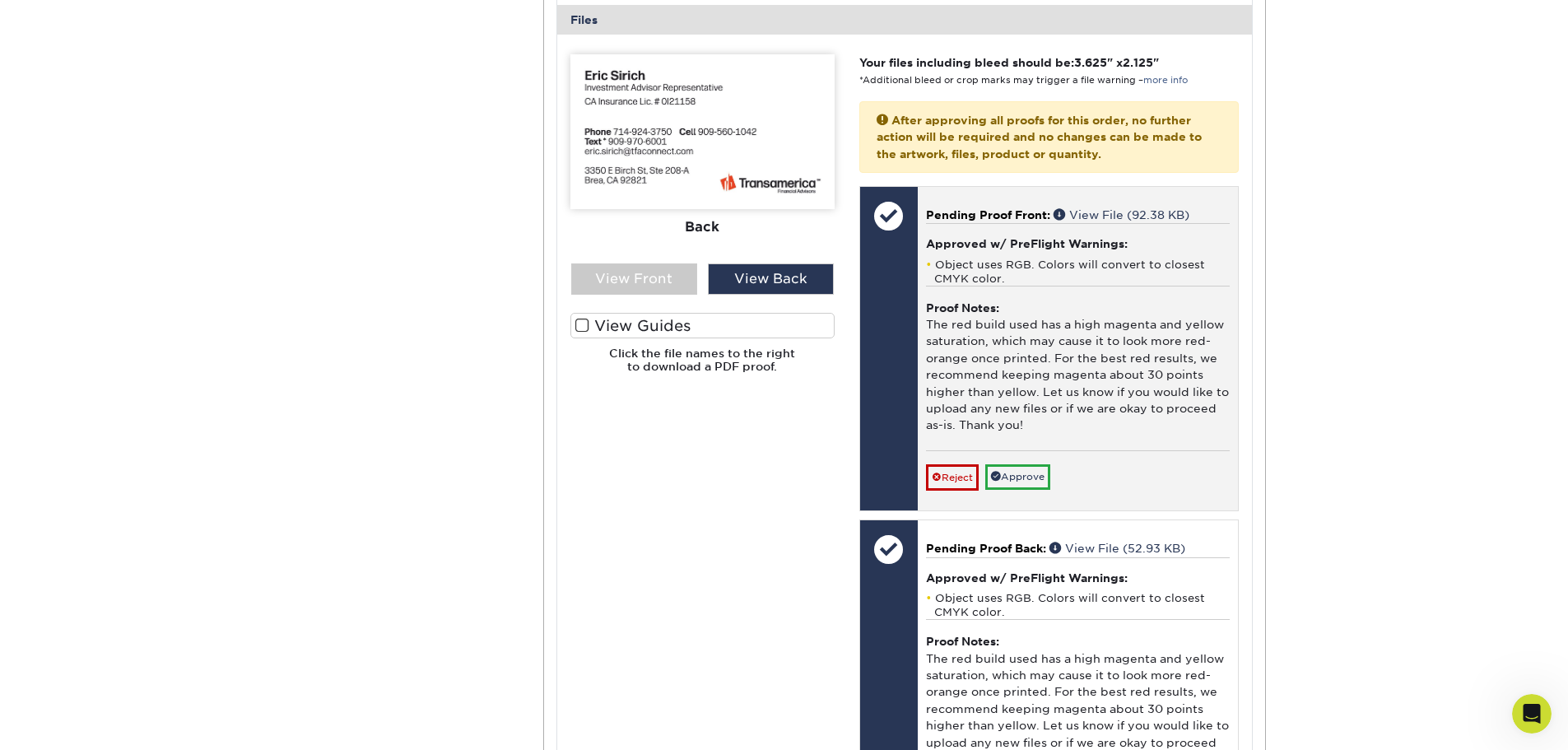
scroll to position [658, 0]
click at [1162, 211] on link "View File (92.38 KB)" at bounding box center [1122, 212] width 136 height 13
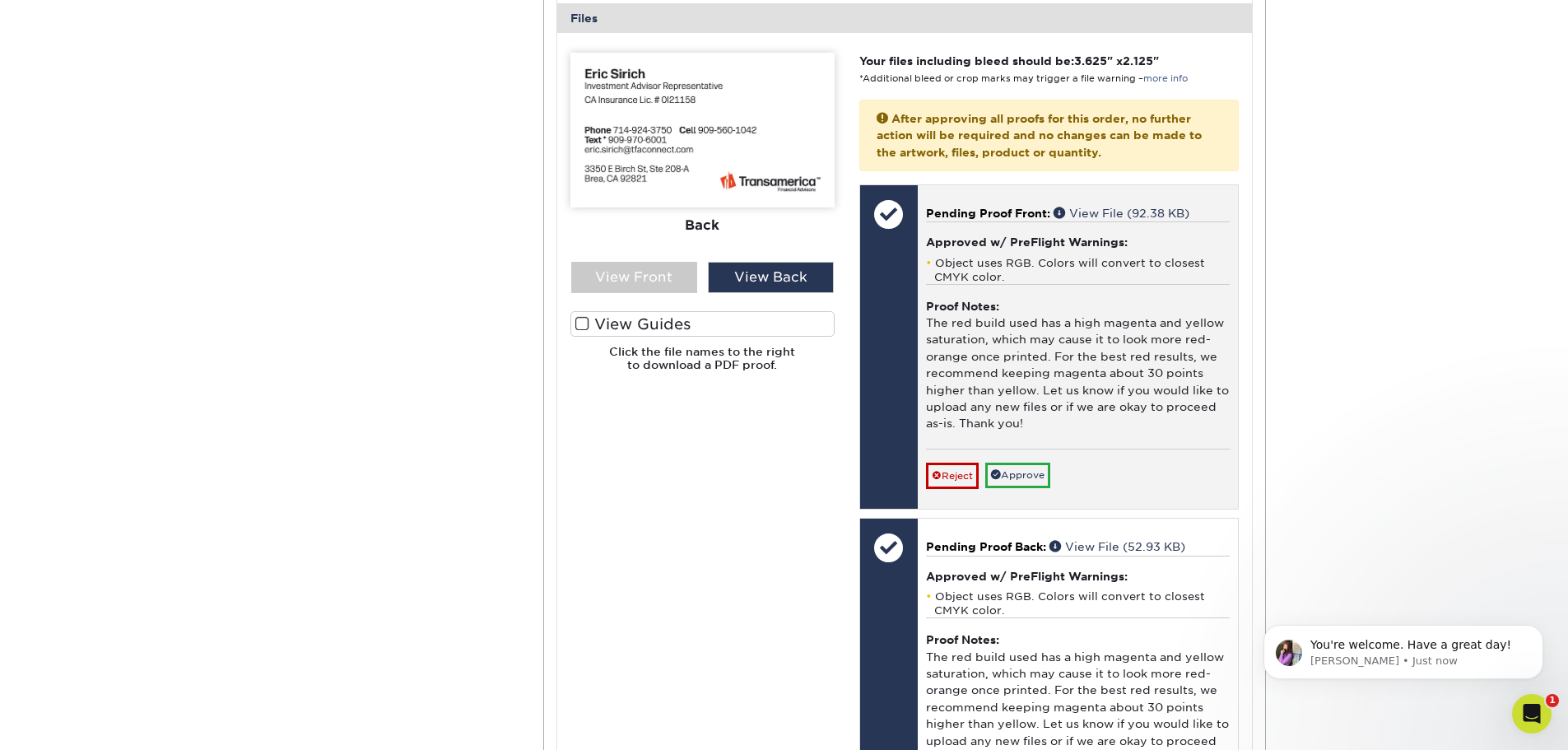
scroll to position [376, 0]
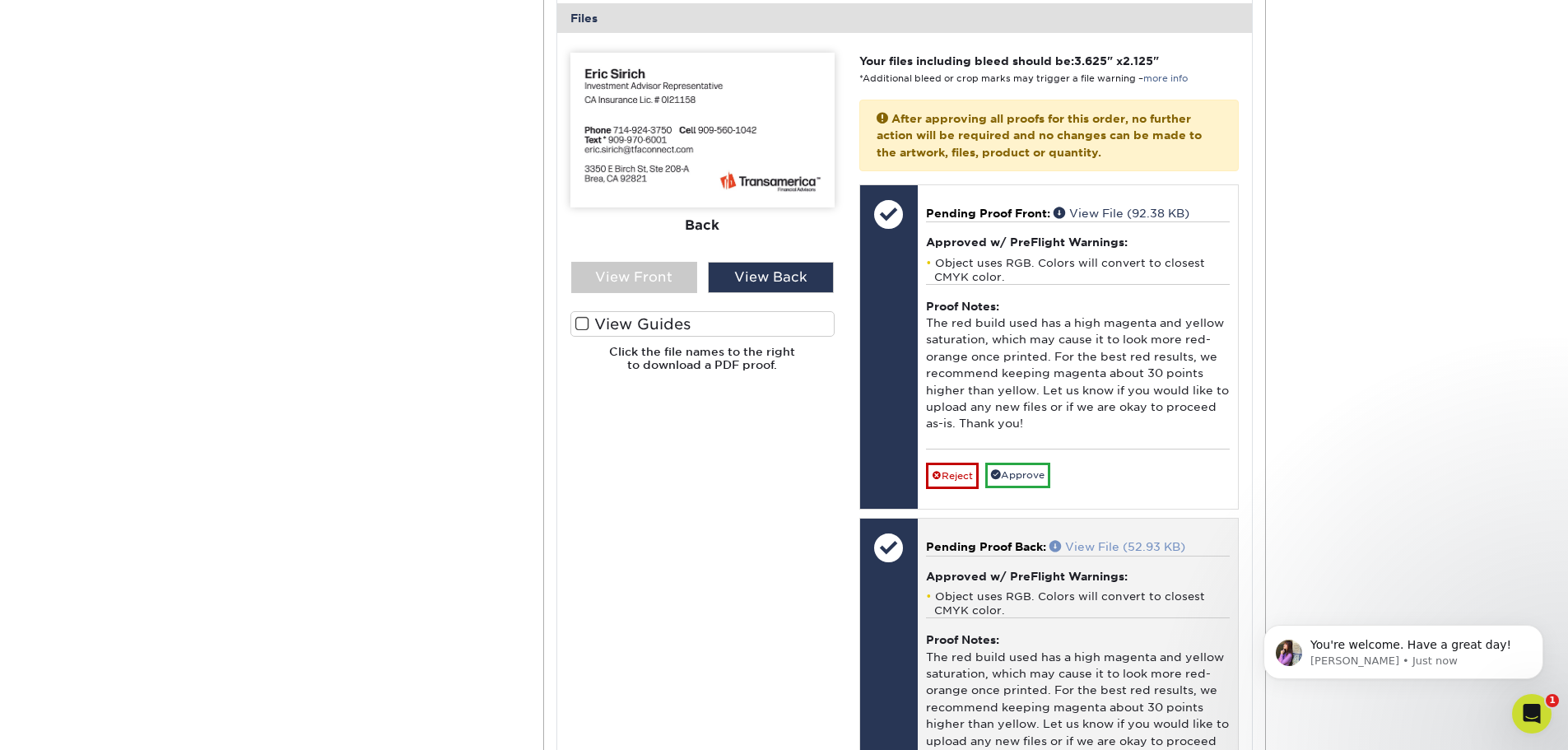
click at [1119, 548] on link "View File (52.93 KB)" at bounding box center [1117, 546] width 136 height 13
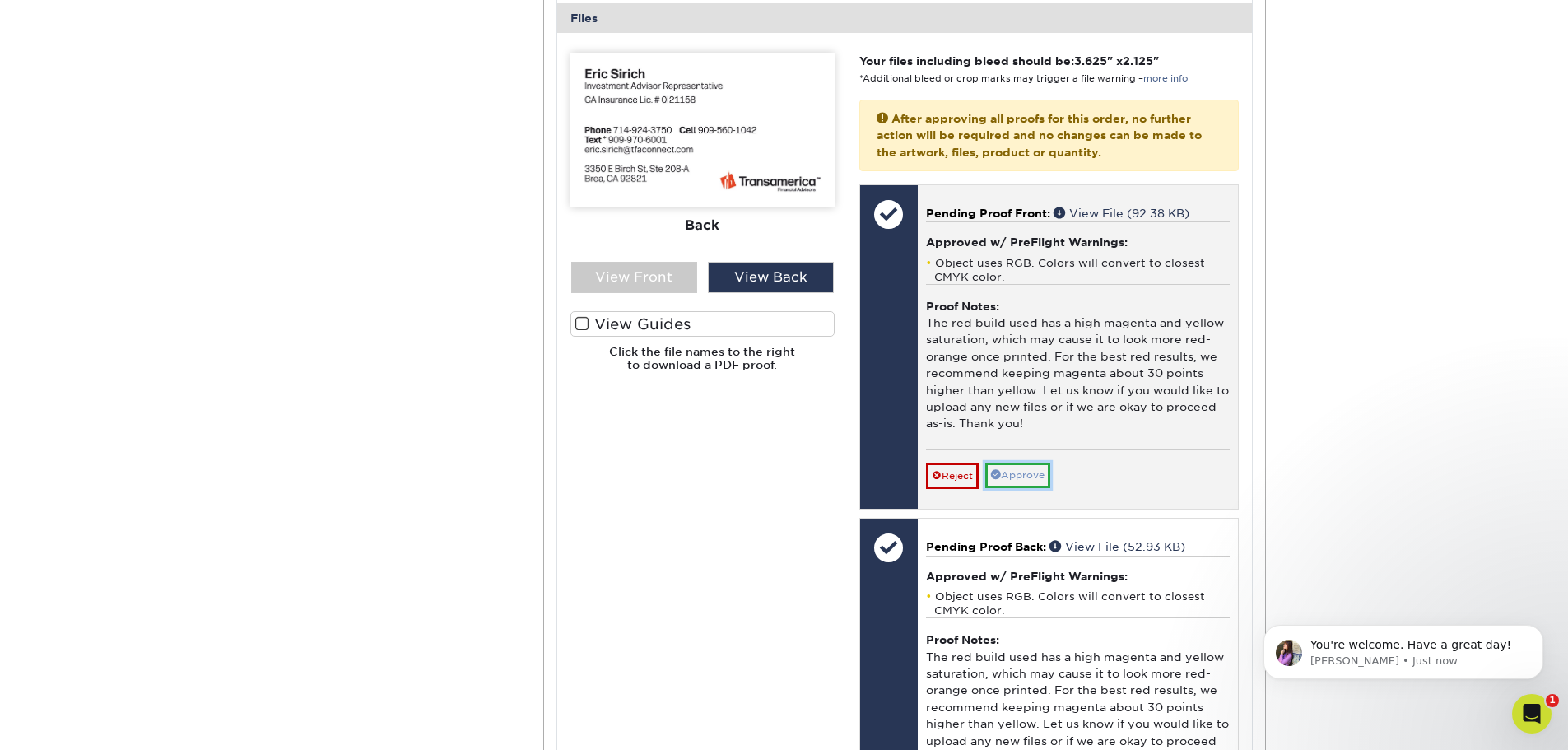
click at [1038, 475] on link "Approve" at bounding box center [1018, 475] width 65 height 25
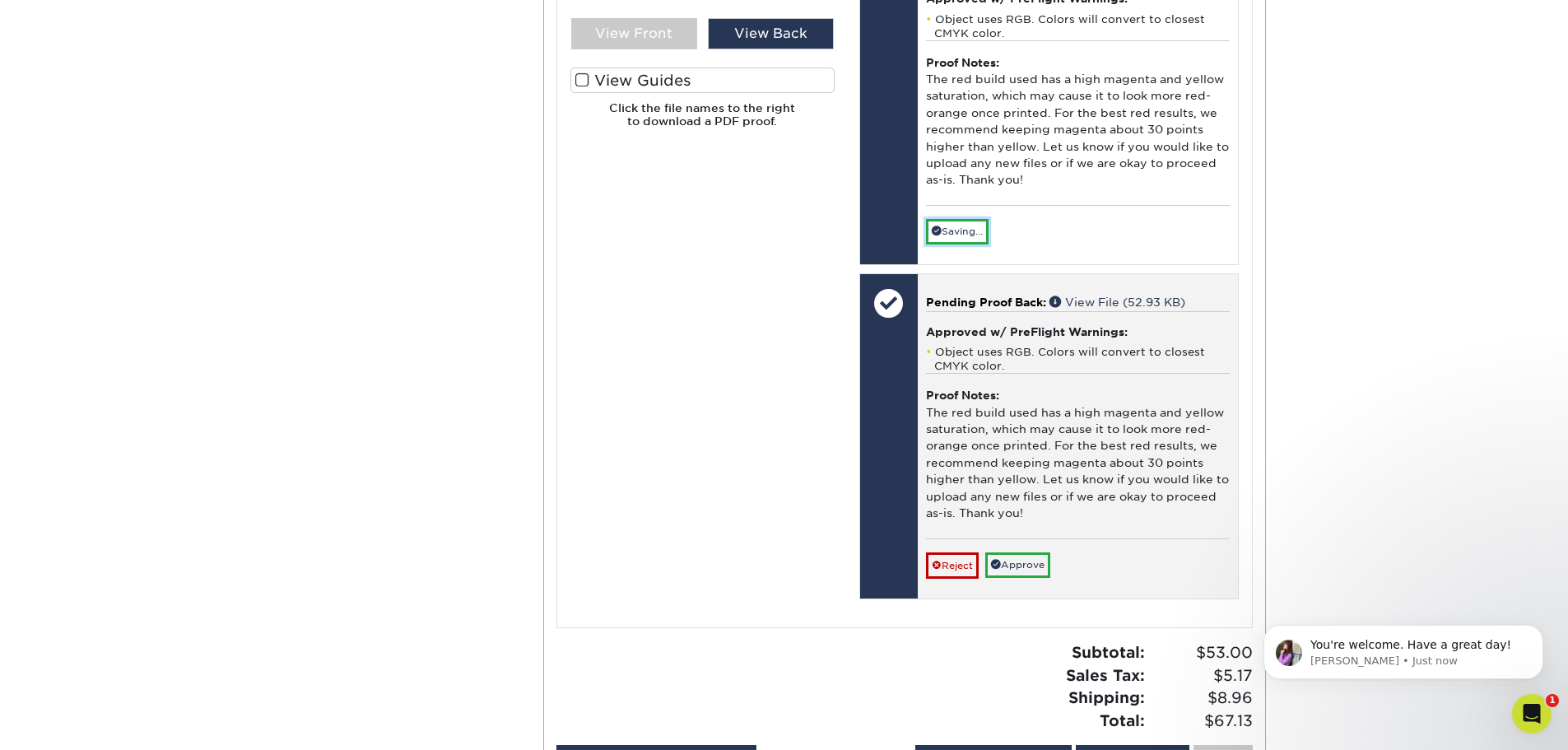
scroll to position [987, 0]
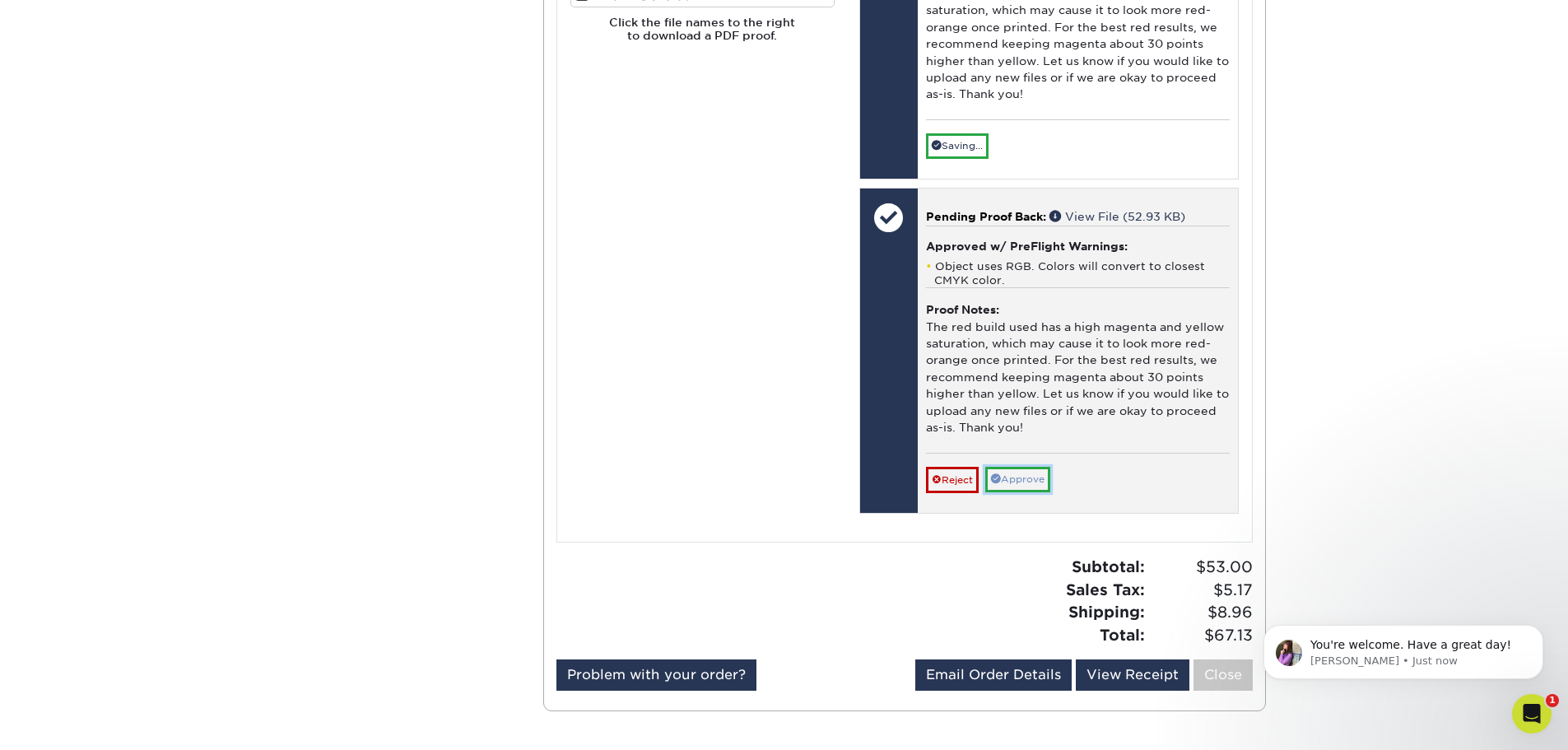
click at [1040, 478] on link "Approve" at bounding box center [1018, 479] width 65 height 25
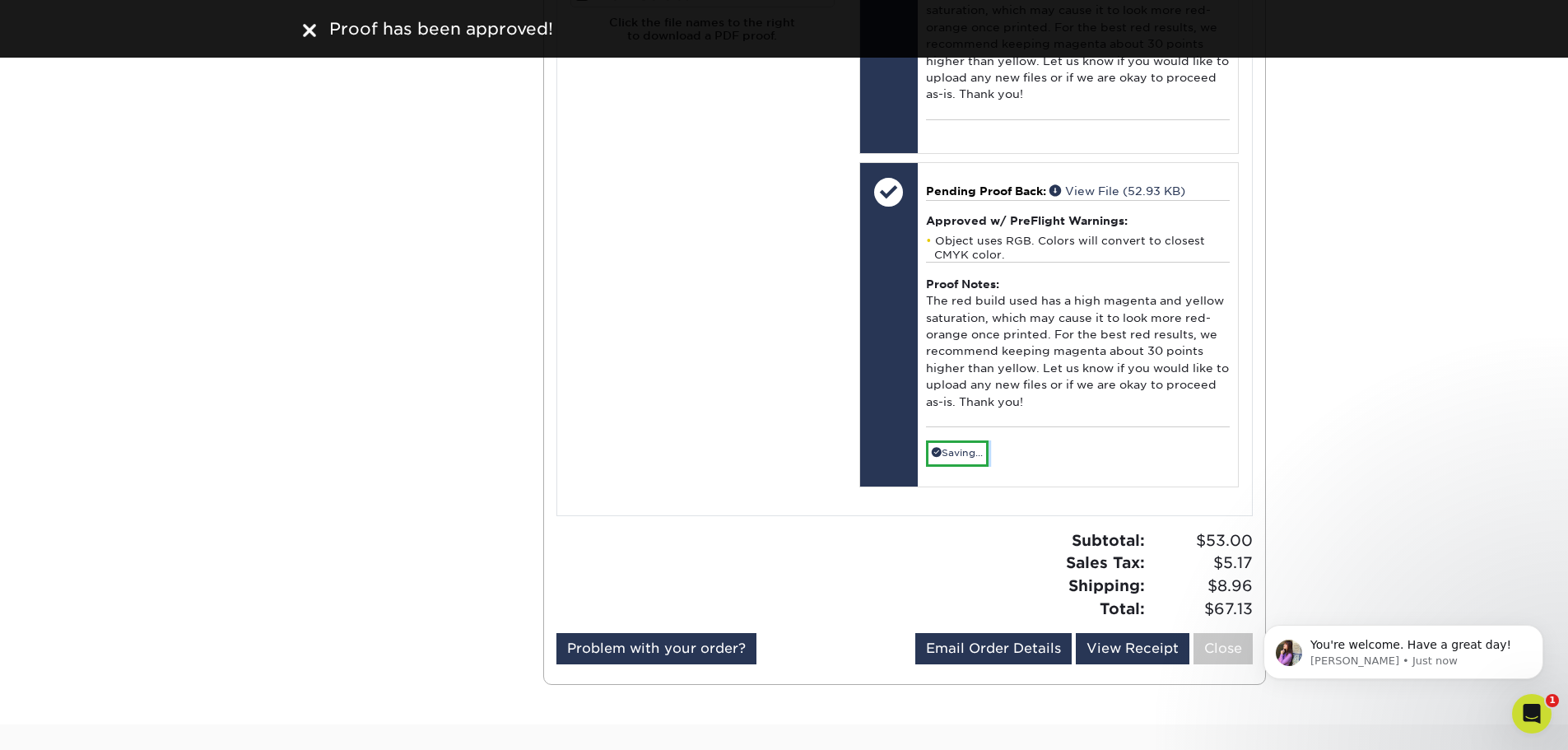
scroll to position [905, 0]
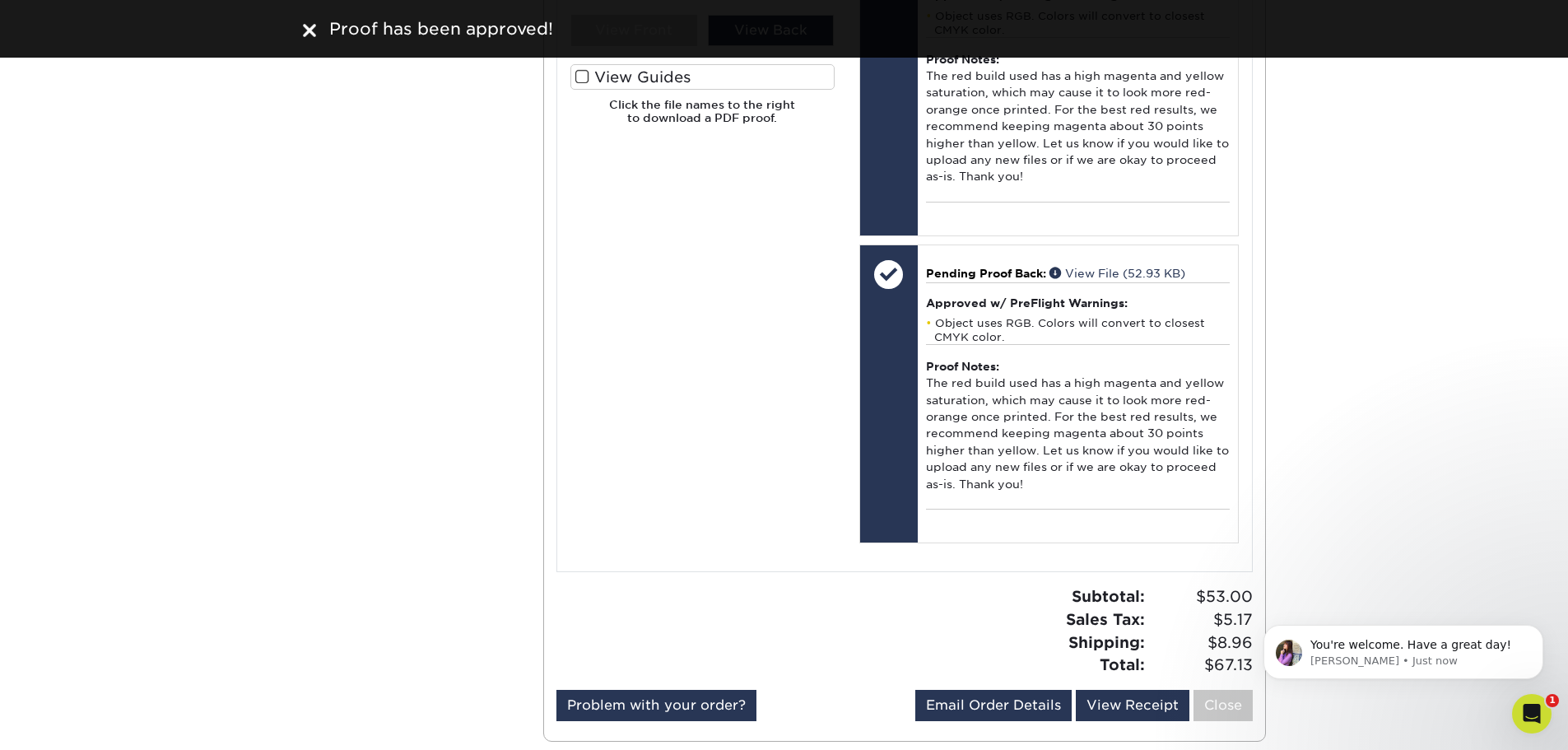
click at [638, 445] on div "Please Upload Your Files We accept: PDF , JPEG 1 or TIFF 1 files. Submitting AI…" at bounding box center [702, 178] width 289 height 745
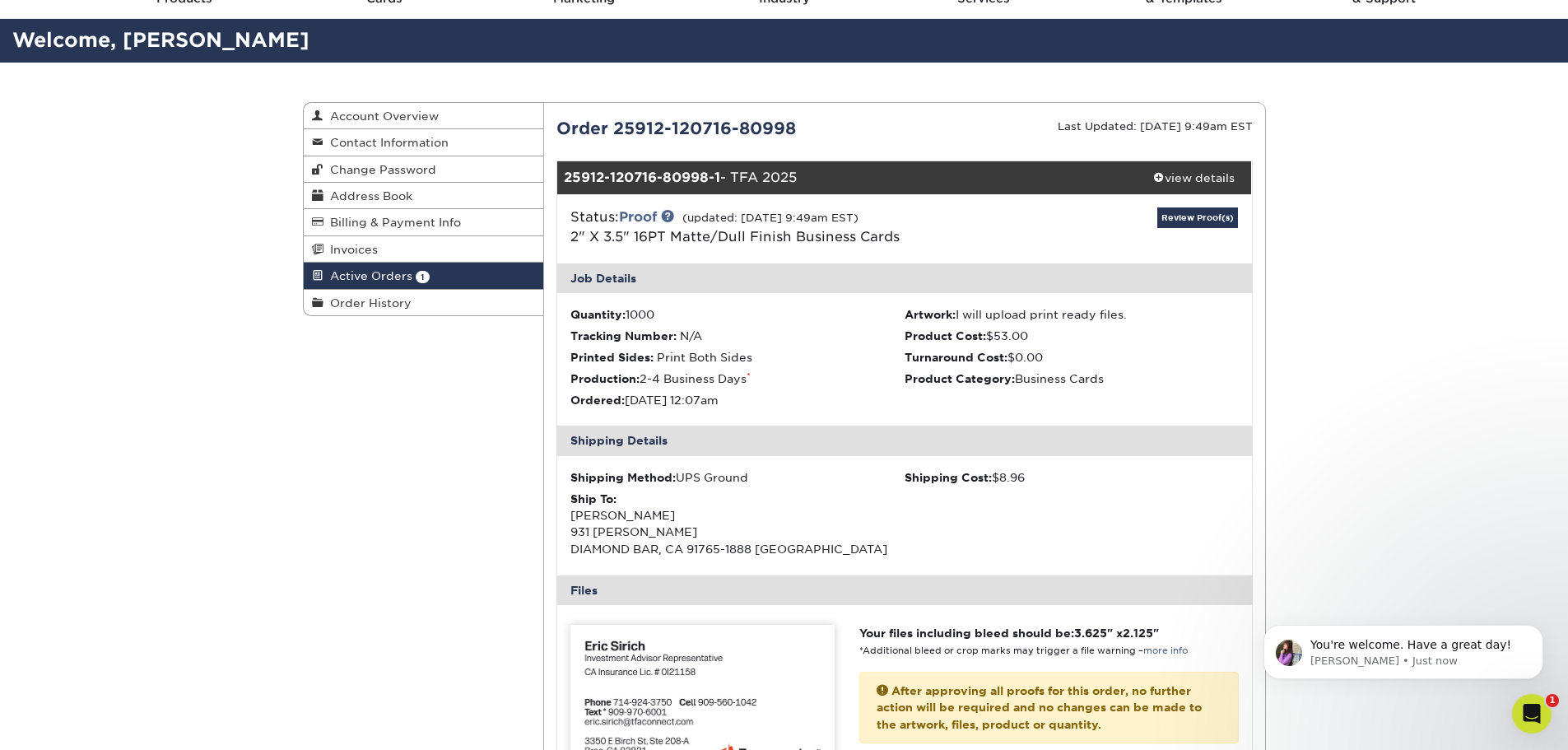
scroll to position [0, 0]
